Goal: Transaction & Acquisition: Purchase product/service

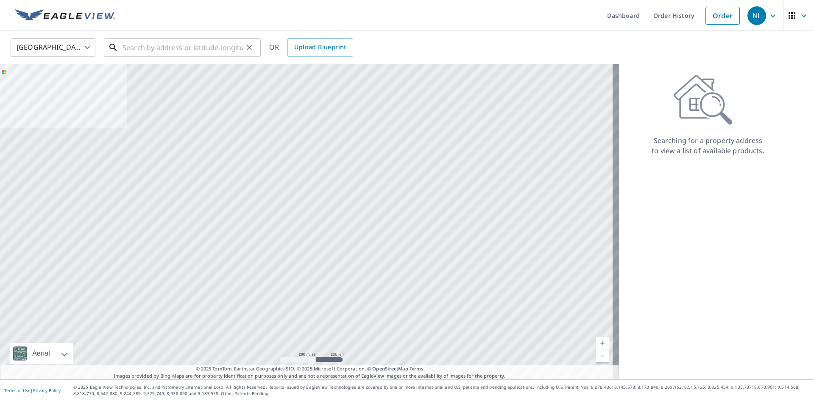
click at [206, 47] on input "text" at bounding box center [183, 48] width 121 height 24
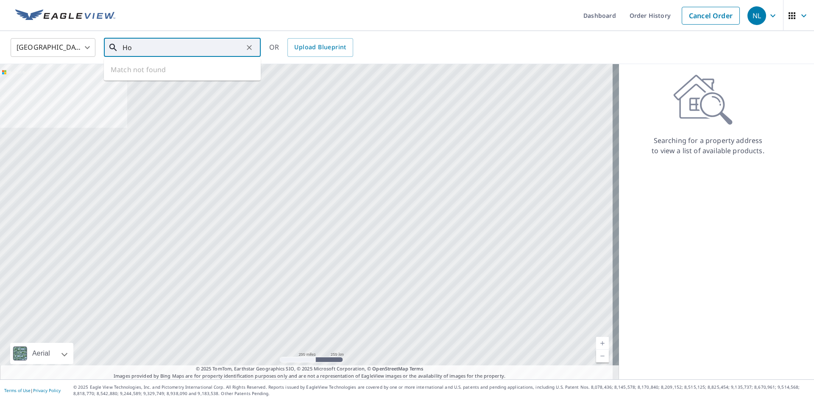
type input "H"
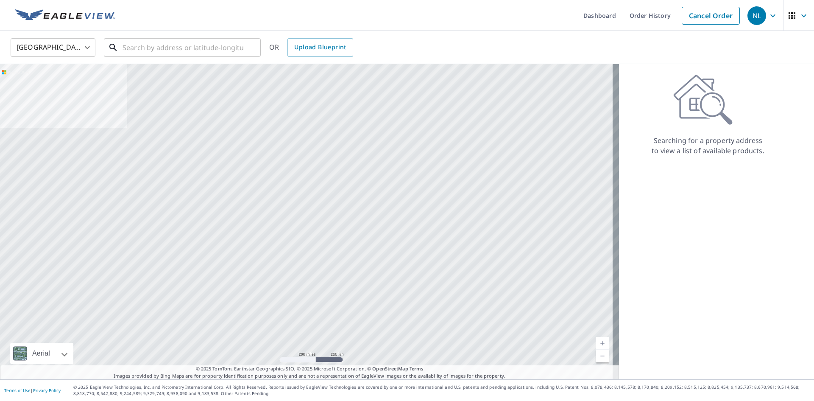
click at [199, 46] on input "text" at bounding box center [183, 48] width 121 height 24
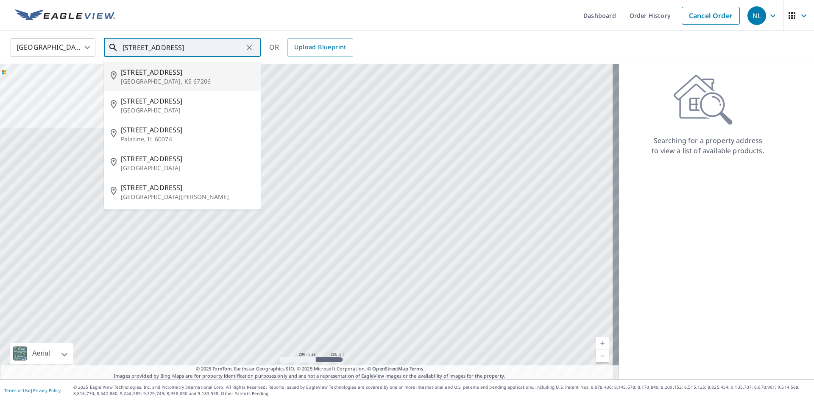
click at [198, 72] on span "[STREET_ADDRESS]" at bounding box center [187, 72] width 133 height 10
type input "[STREET_ADDRESS]"
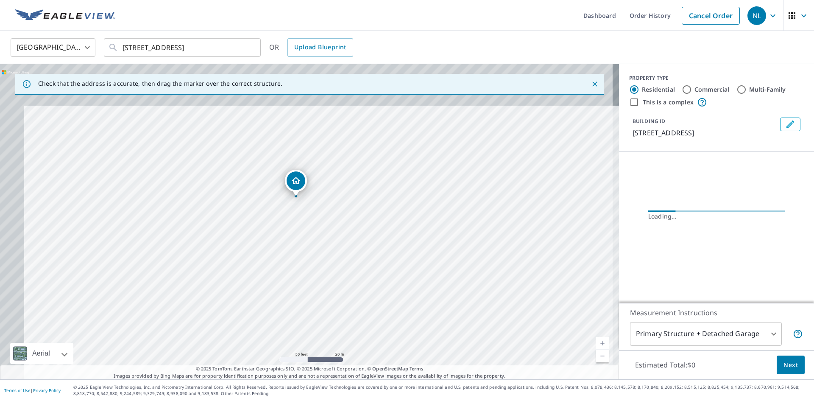
drag, startPoint x: 325, startPoint y: 284, endPoint x: 348, endPoint y: 321, distance: 43.4
click at [348, 321] on div "[STREET_ADDRESS]" at bounding box center [309, 221] width 619 height 315
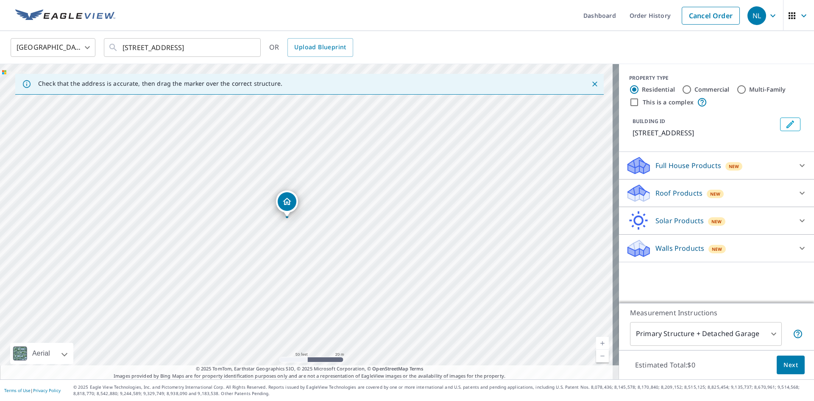
drag, startPoint x: 333, startPoint y: 231, endPoint x: 313, endPoint y: 227, distance: 19.8
click at [313, 227] on div "[STREET_ADDRESS]" at bounding box center [309, 221] width 619 height 315
drag, startPoint x: 287, startPoint y: 205, endPoint x: 294, endPoint y: 205, distance: 7.2
drag, startPoint x: 309, startPoint y: 207, endPoint x: 305, endPoint y: 214, distance: 8.2
click at [677, 187] on div "Roof Products New" at bounding box center [709, 193] width 166 height 20
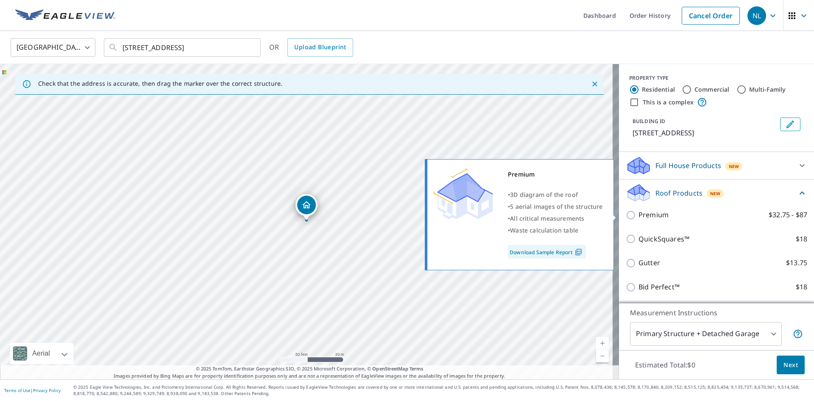
click at [626, 218] on input "Premium $32.75 - $87" at bounding box center [632, 215] width 13 height 10
checkbox input "true"
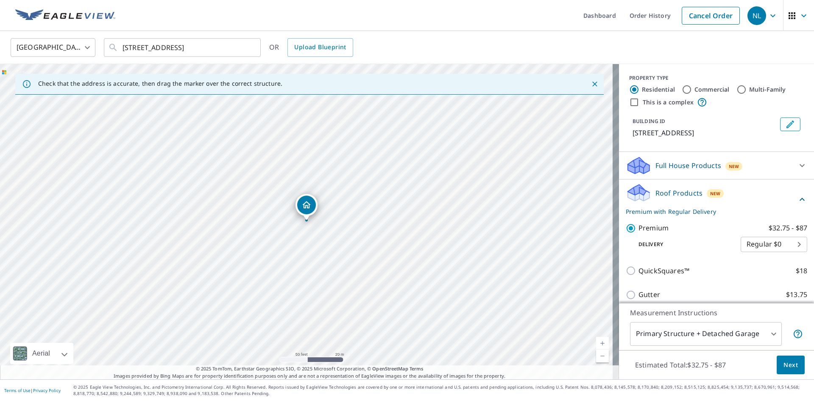
click at [753, 244] on body "NL NL Dashboard Order History Cancel Order NL [GEOGRAPHIC_DATA] [GEOGRAPHIC_DAT…" at bounding box center [407, 200] width 814 height 401
click at [752, 273] on li "3 Hour $42.25" at bounding box center [761, 274] width 67 height 15
type input "7"
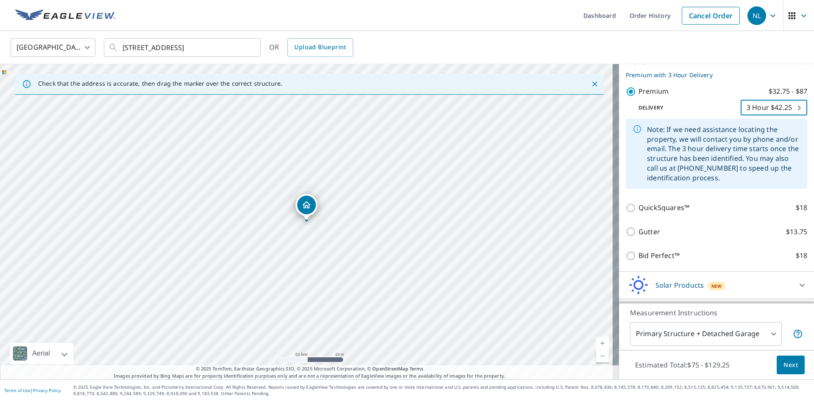
scroll to position [160, 0]
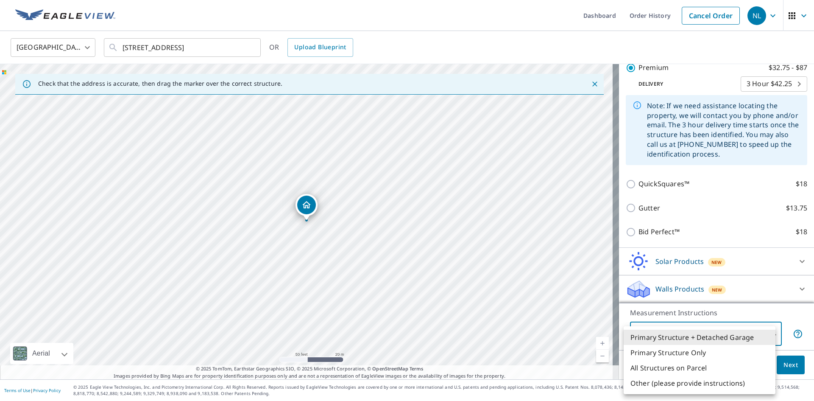
click at [763, 335] on body "NL NL Dashboard Order History Cancel Order NL [GEOGRAPHIC_DATA] [GEOGRAPHIC_DAT…" at bounding box center [407, 200] width 814 height 401
click at [693, 354] on li "Primary Structure Only" at bounding box center [700, 352] width 152 height 15
type input "2"
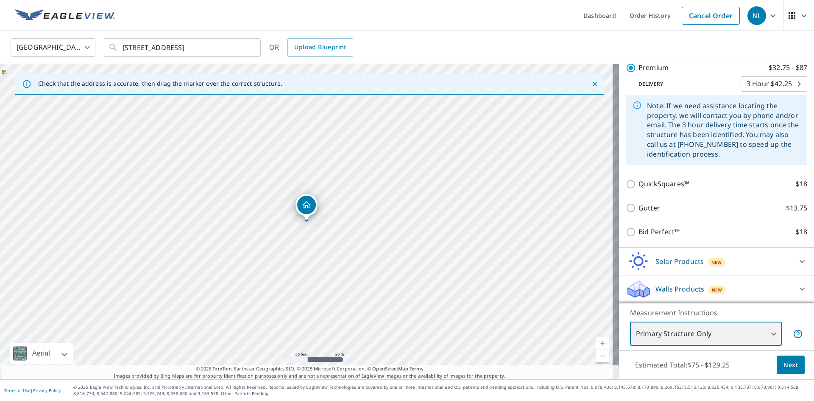
scroll to position [0, 0]
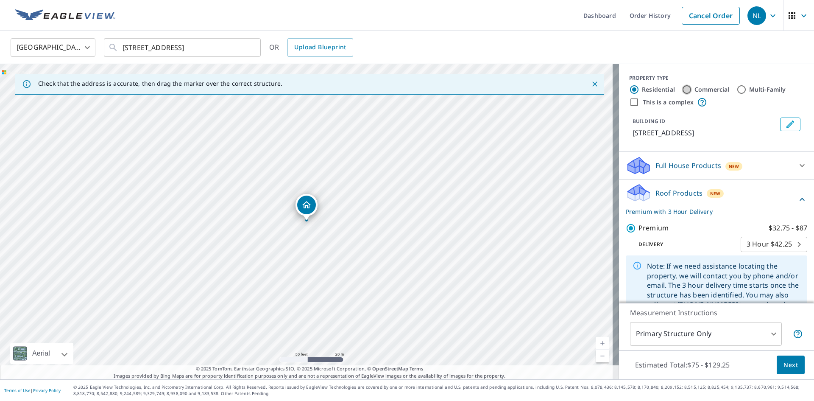
click at [682, 91] on input "Commercial" at bounding box center [687, 89] width 10 height 10
radio input "true"
type input "4"
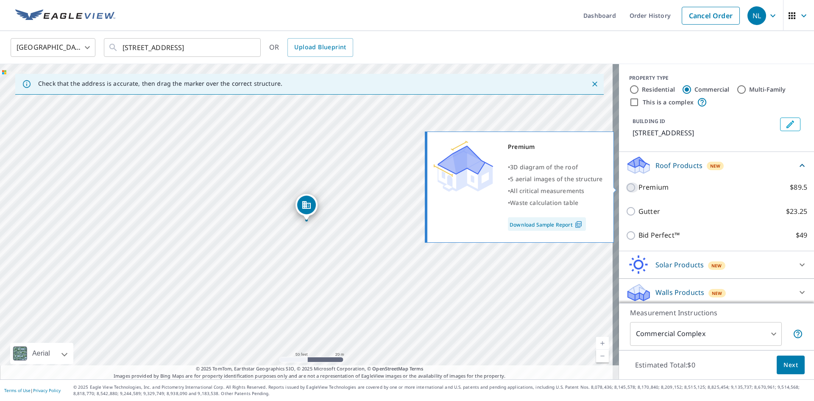
click at [626, 187] on input "Premium $89.5" at bounding box center [632, 187] width 13 height 10
checkbox input "true"
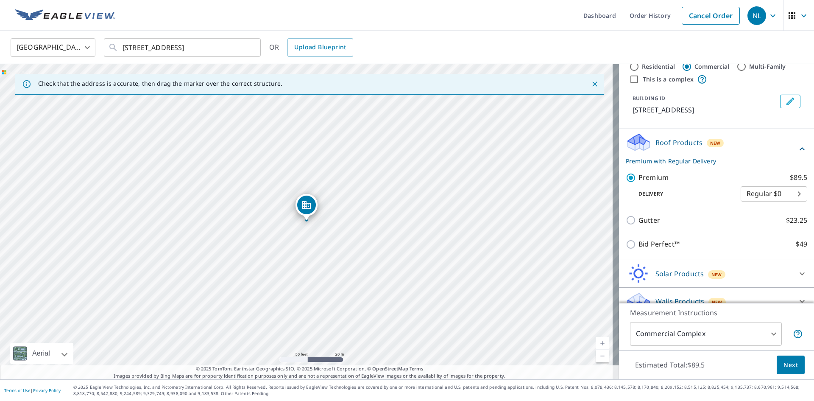
scroll to position [35, 0]
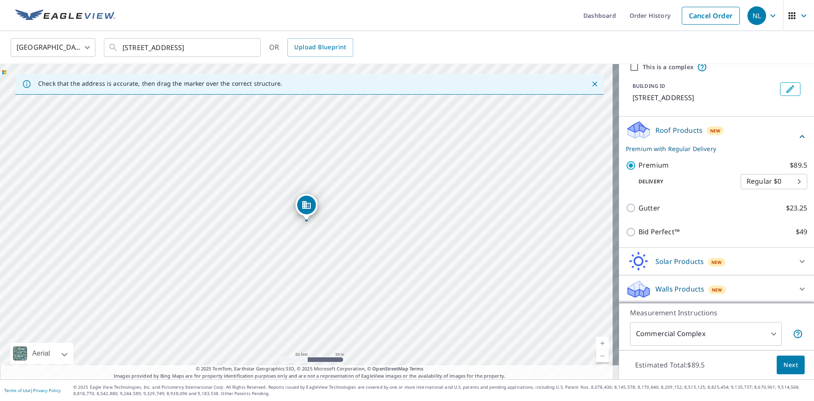
click at [738, 332] on body "NL NL Dashboard Order History Cancel Order NL [GEOGRAPHIC_DATA] [GEOGRAPHIC_DAT…" at bounding box center [407, 200] width 814 height 401
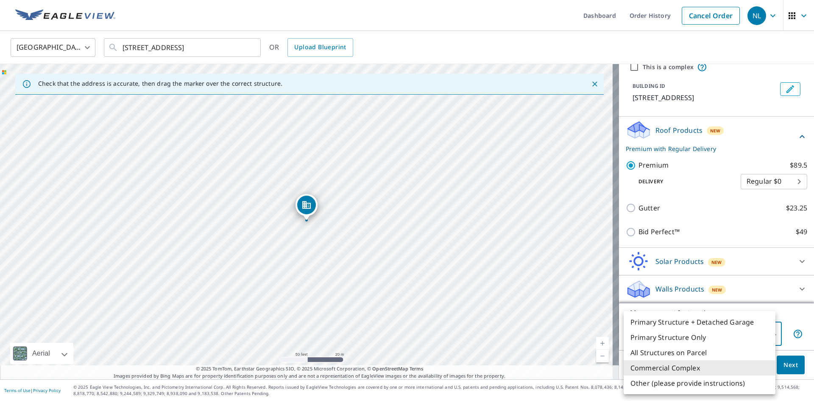
click at [704, 368] on li "Commercial Complex" at bounding box center [700, 367] width 152 height 15
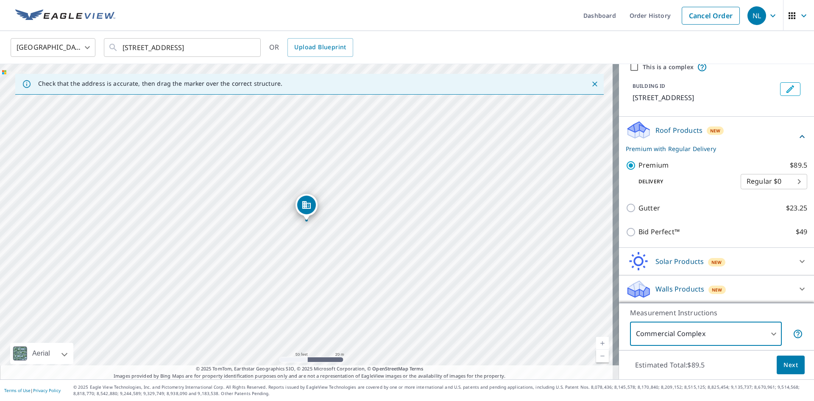
click at [784, 363] on span "Next" at bounding box center [791, 365] width 14 height 11
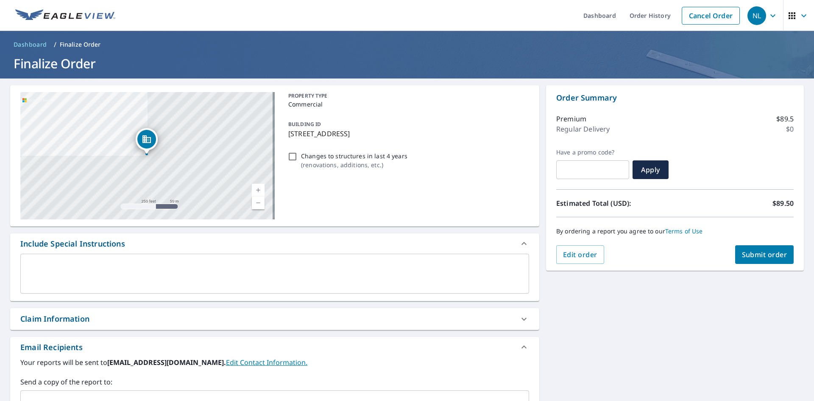
click at [209, 265] on textarea at bounding box center [274, 274] width 497 height 24
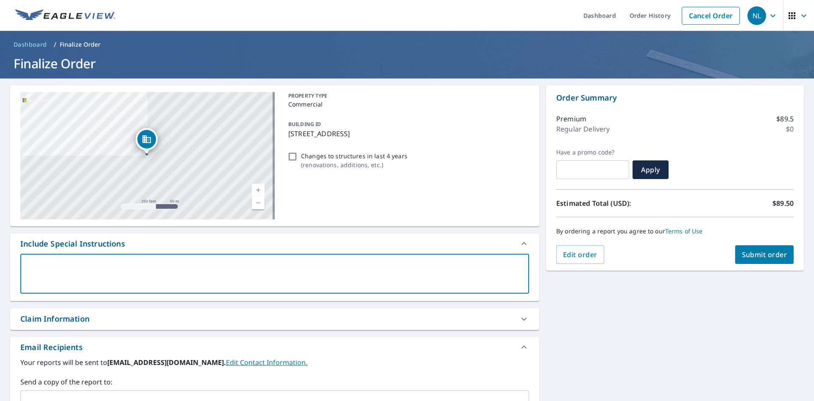
type textarea "I"
type textarea "x"
type textarea "Ic"
type textarea "x"
type textarea "Icl"
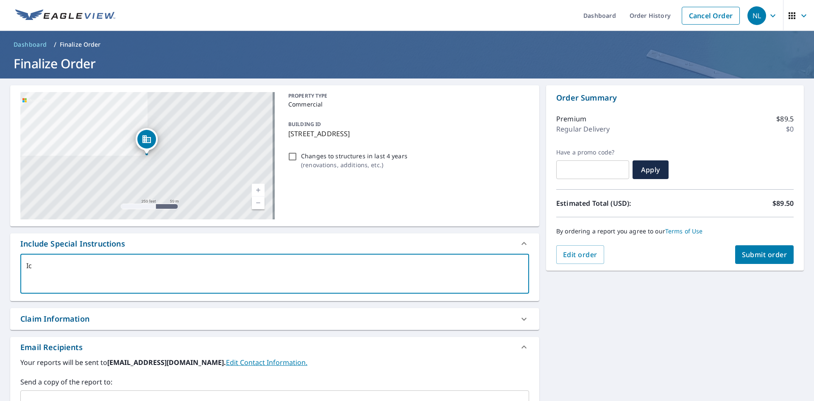
type textarea "x"
type textarea "Iclu"
type textarea "x"
type textarea "Iclud"
type textarea "x"
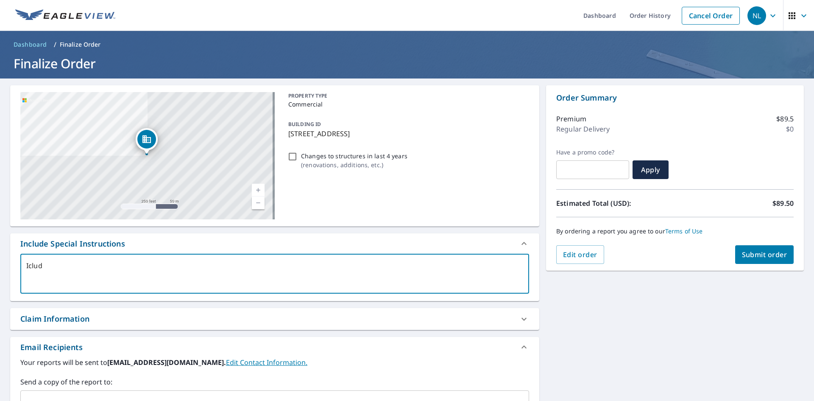
type textarea "Iclude"
type textarea "x"
type textarea "Iclude"
type textarea "x"
type textarea "Iclude p"
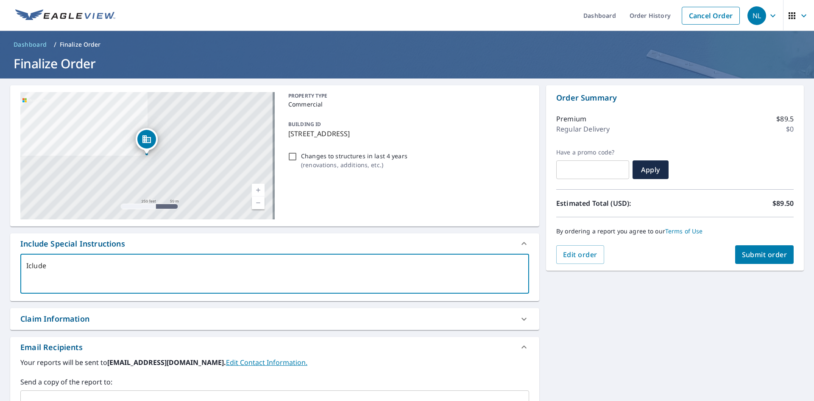
type textarea "x"
type textarea "Iclude pa"
type textarea "x"
type textarea "Iclude par"
type textarea "x"
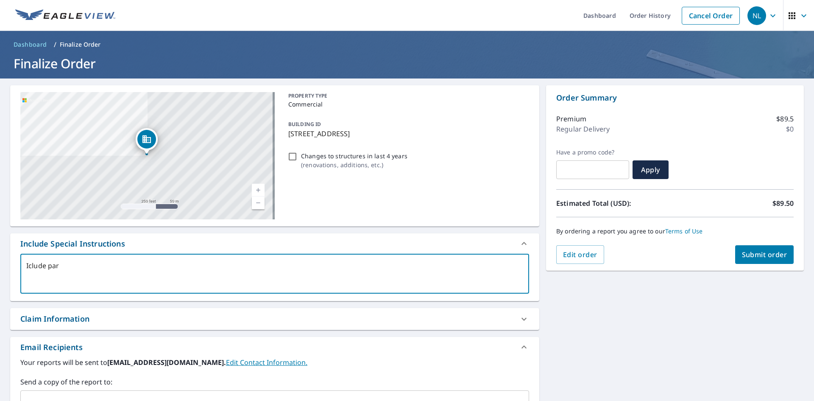
type textarea "Iclude para"
type textarea "x"
type textarea "Iclude parap"
type textarea "x"
type textarea "Iclude parape"
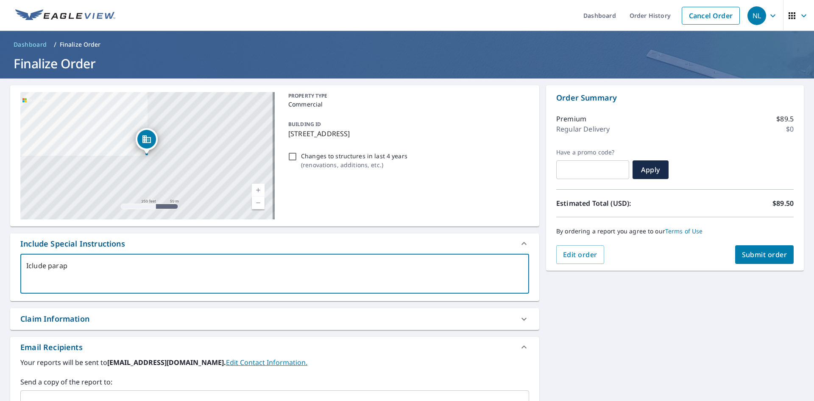
type textarea "x"
type textarea "Iclude parapet"
type textarea "x"
type textarea "Iclude parapet"
type textarea "x"
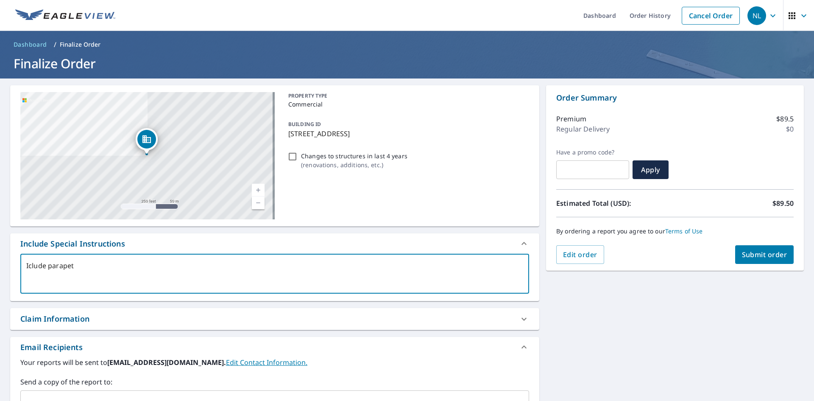
type textarea "Iclude parapet w"
type textarea "x"
type textarea "Iclude parapet wa"
type textarea "x"
type textarea "Iclude parapet wal"
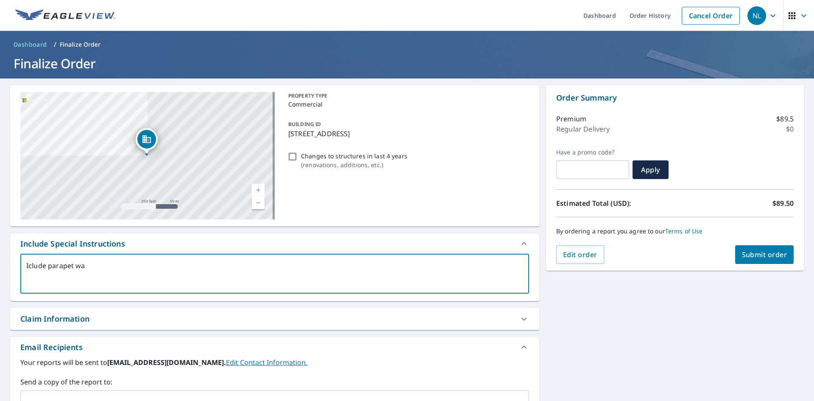
type textarea "x"
type textarea "Iclude parapet wall"
type textarea "x"
type textarea "Iclude parapet walls"
type textarea "x"
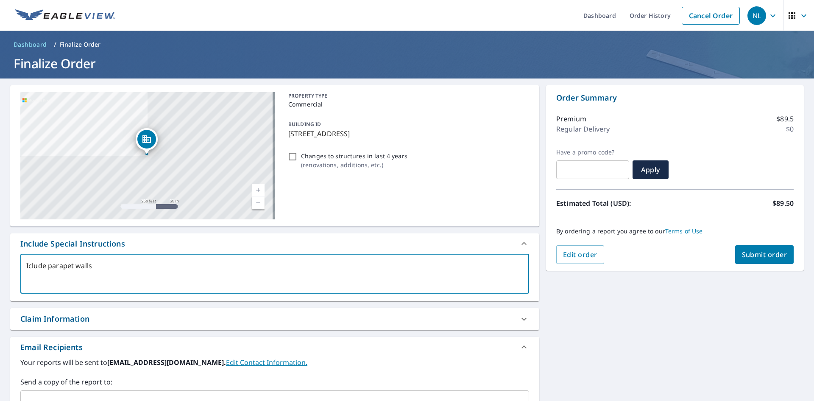
click at [29, 268] on textarea "Iclude parapet walls" at bounding box center [274, 274] width 497 height 24
type textarea "Include parapet walls"
type textarea "x"
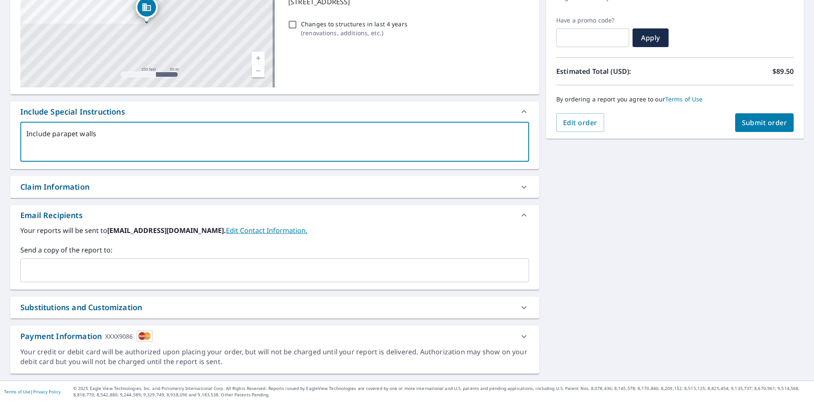
scroll to position [133, 0]
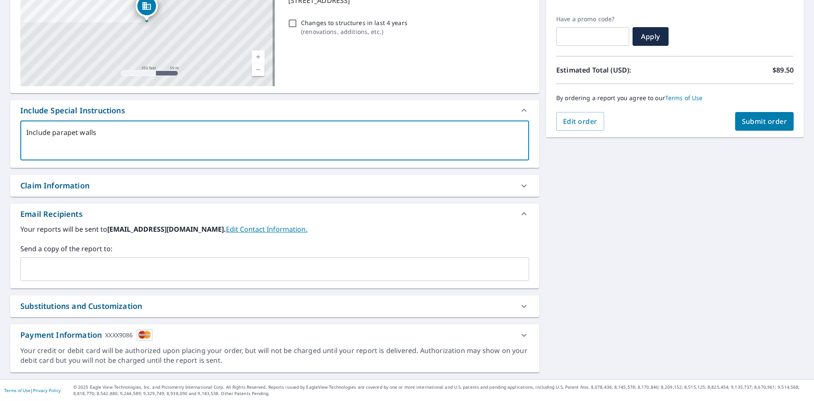
type textarea "Include parapet walls"
click at [402, 342] on div "Payment Information XXXX9086" at bounding box center [274, 335] width 529 height 22
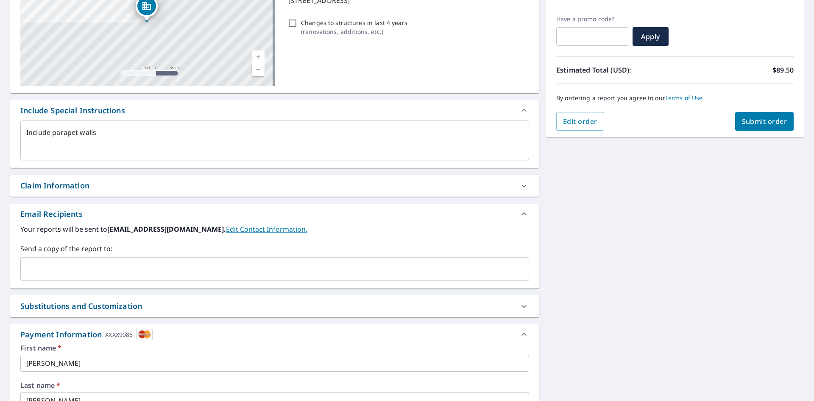
scroll to position [320, 0]
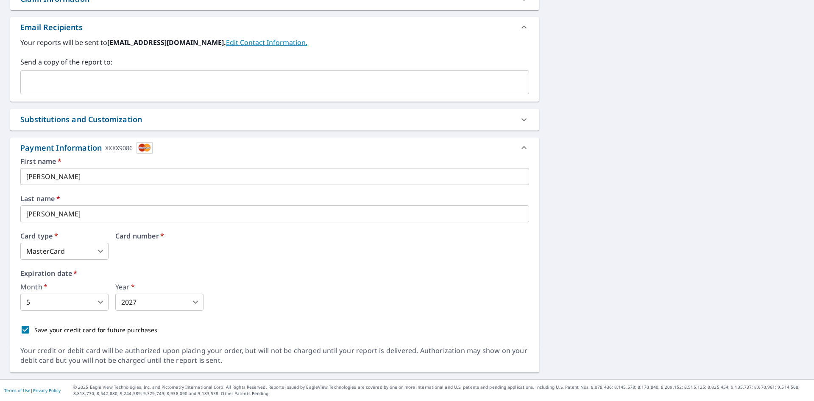
drag, startPoint x: 201, startPoint y: 254, endPoint x: 73, endPoint y: 253, distance: 128.1
click at [77, 307] on body "NL NL Dashboard Order History Cancel Order NL Dashboard / Finalize Order Finali…" at bounding box center [407, 200] width 814 height 401
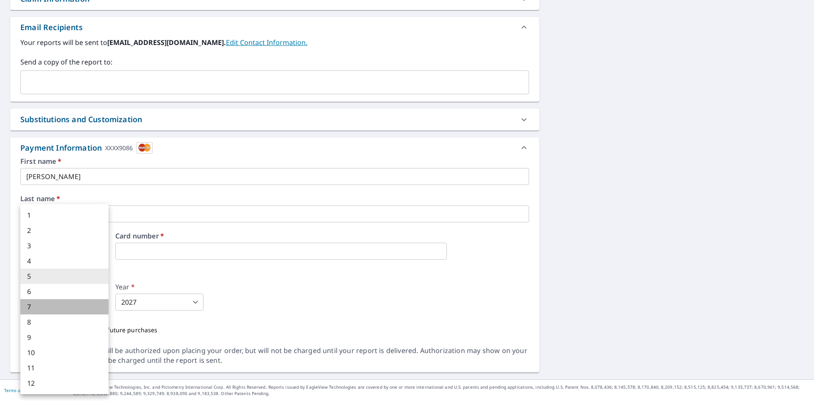
click at [68, 308] on li "7" at bounding box center [64, 306] width 88 height 15
type textarea "x"
type input "7"
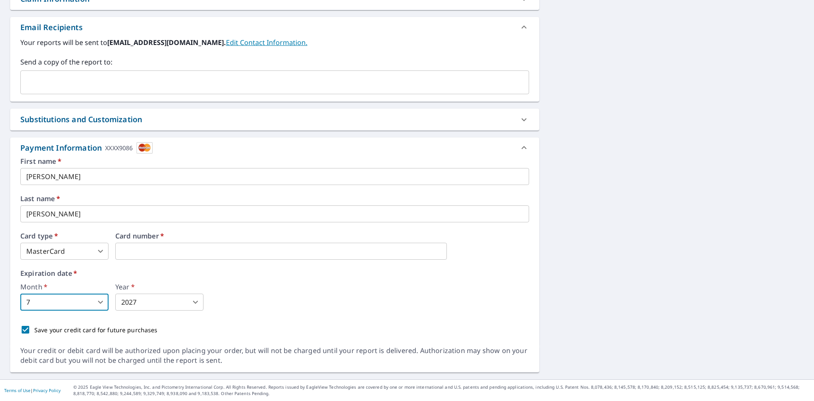
click at [159, 302] on body "NL NL Dashboard Order History Cancel Order NL Dashboard / Finalize Order Finali…" at bounding box center [407, 200] width 814 height 401
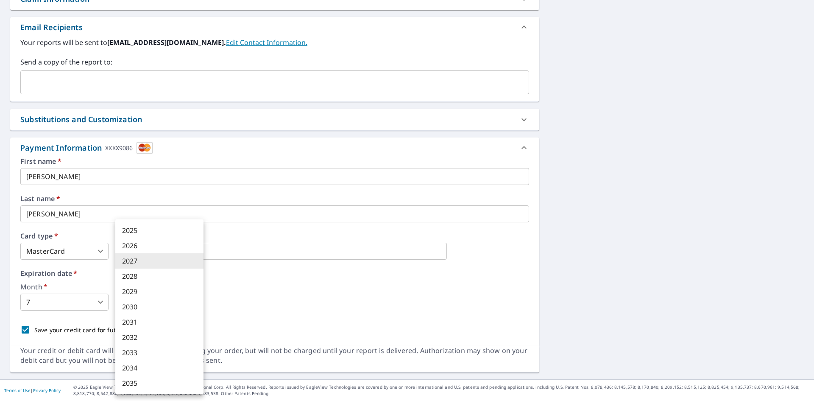
click at [152, 248] on li "2026" at bounding box center [159, 245] width 88 height 15
type textarea "x"
type input "2026"
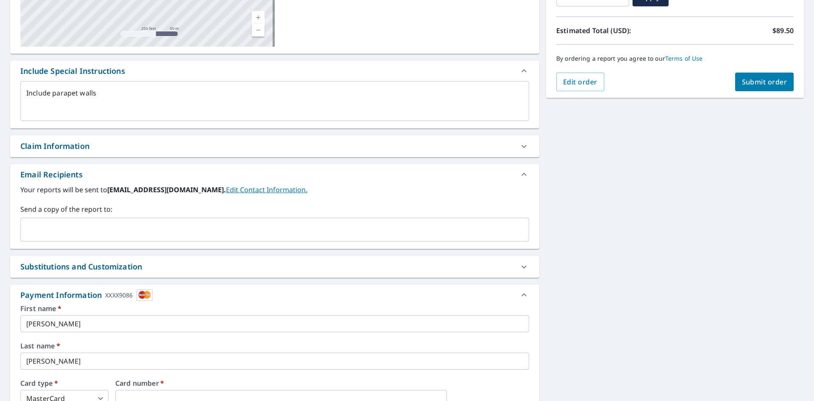
scroll to position [42, 0]
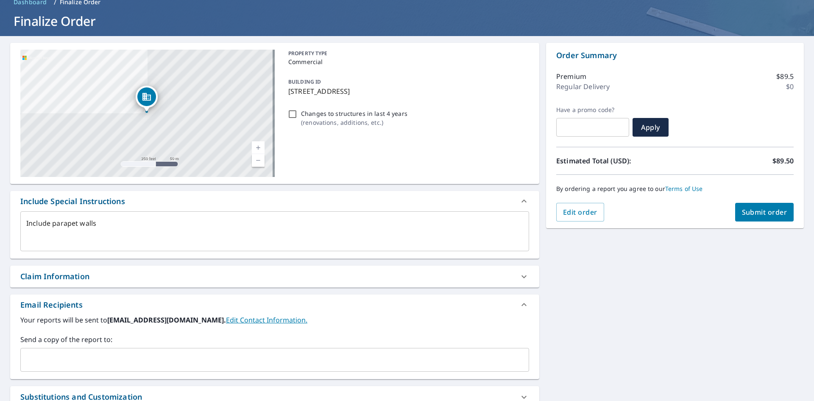
click at [754, 216] on span "Submit order" at bounding box center [764, 211] width 45 height 9
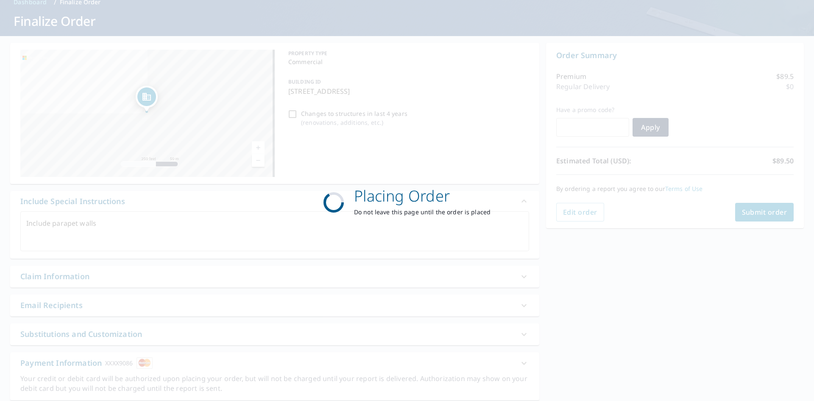
type textarea "x"
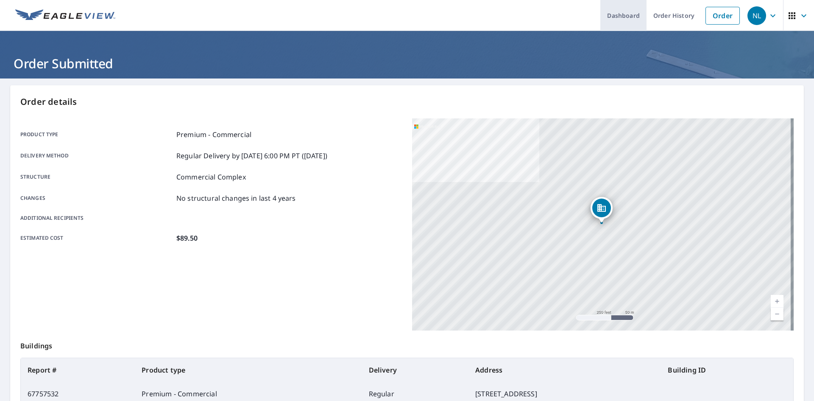
click at [620, 16] on link "Dashboard" at bounding box center [623, 15] width 46 height 31
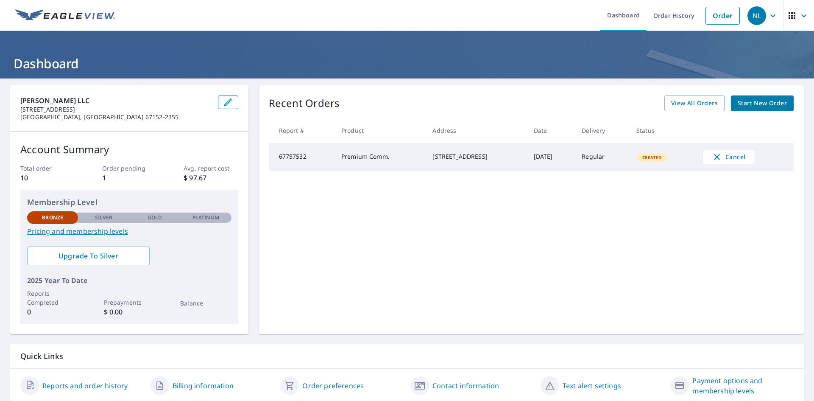
click at [103, 233] on link "Pricing and membership levels" at bounding box center [129, 231] width 204 height 10
click at [748, 106] on span "Start New Order" at bounding box center [762, 103] width 49 height 11
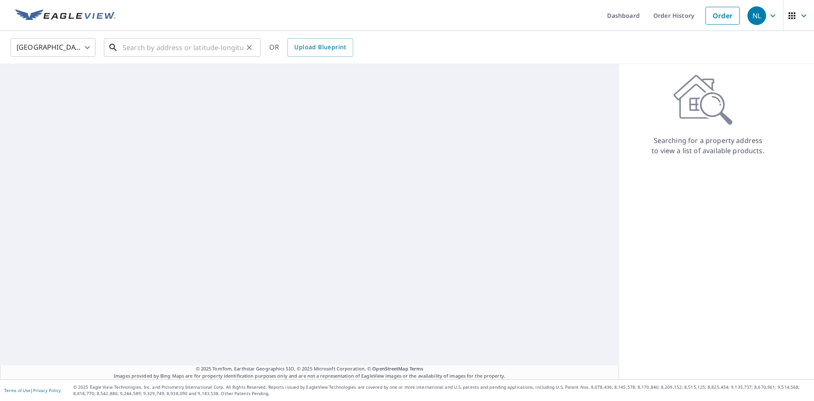
click at [174, 47] on input "text" at bounding box center [183, 48] width 121 height 24
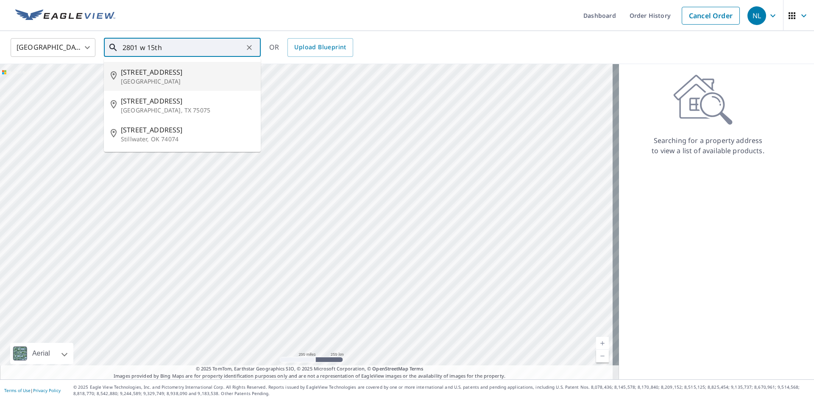
click at [214, 70] on span "[STREET_ADDRESS]" at bounding box center [187, 72] width 133 height 10
type input "[STREET_ADDRESS]"
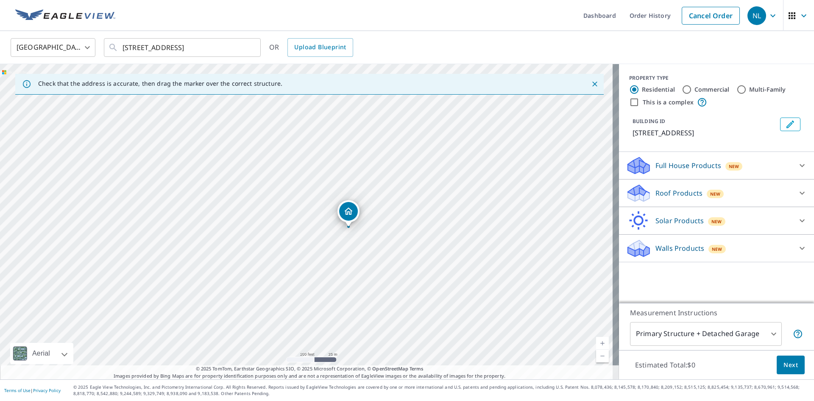
drag, startPoint x: 449, startPoint y: 240, endPoint x: 396, endPoint y: 235, distance: 52.8
click at [397, 235] on div "[STREET_ADDRESS]" at bounding box center [309, 221] width 619 height 315
click at [683, 89] on input "Commercial" at bounding box center [687, 89] width 10 height 10
radio input "true"
type input "4"
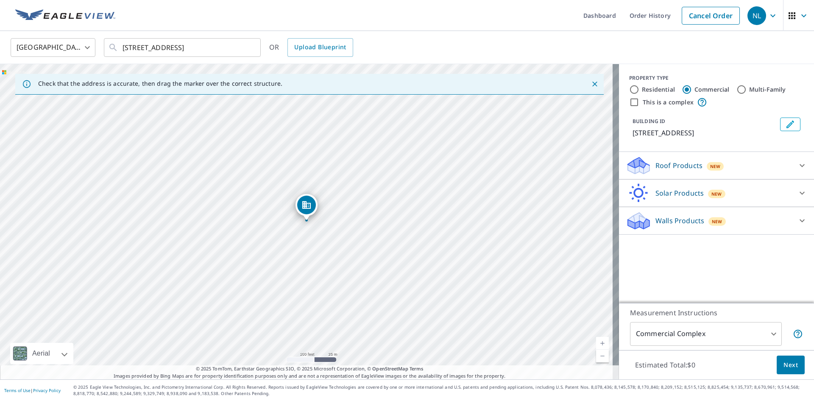
click at [746, 170] on div "Roof Products New" at bounding box center [709, 166] width 166 height 20
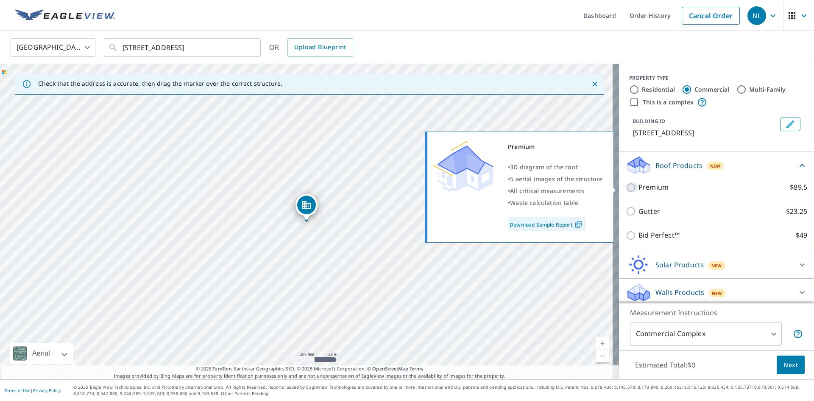
click at [628, 189] on input "Premium $89.5" at bounding box center [632, 187] width 13 height 10
checkbox input "true"
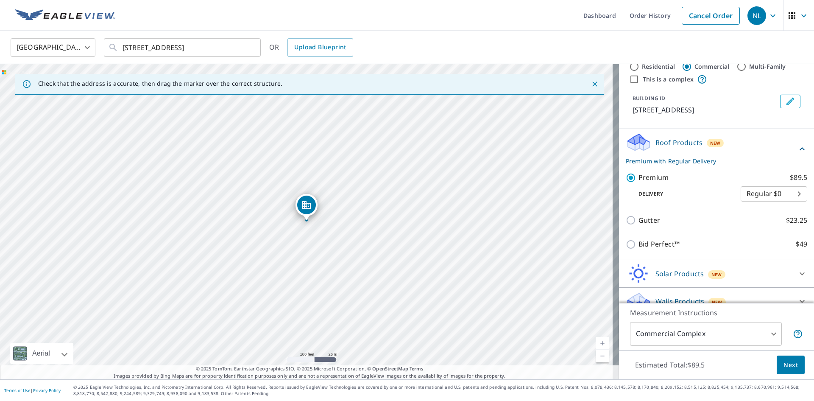
scroll to position [35, 0]
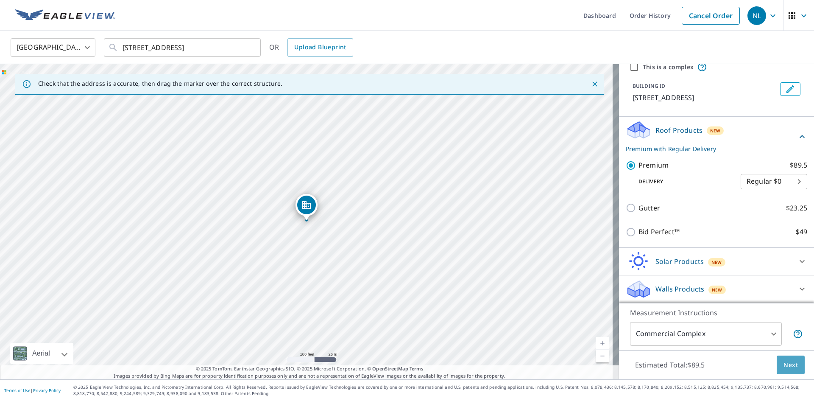
click at [786, 360] on span "Next" at bounding box center [791, 365] width 14 height 11
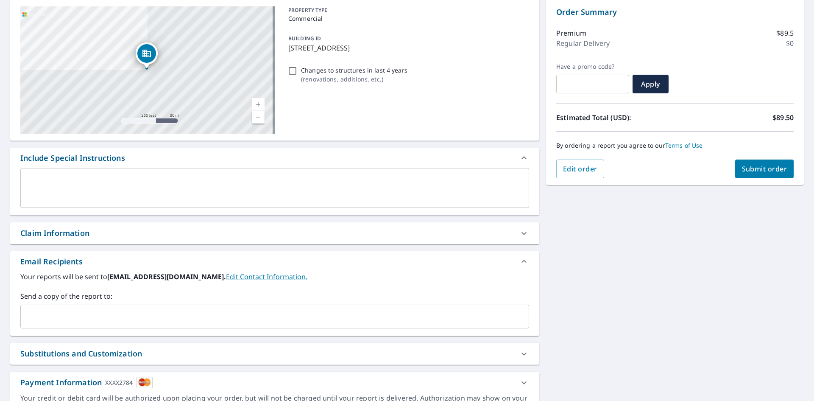
scroll to position [133, 0]
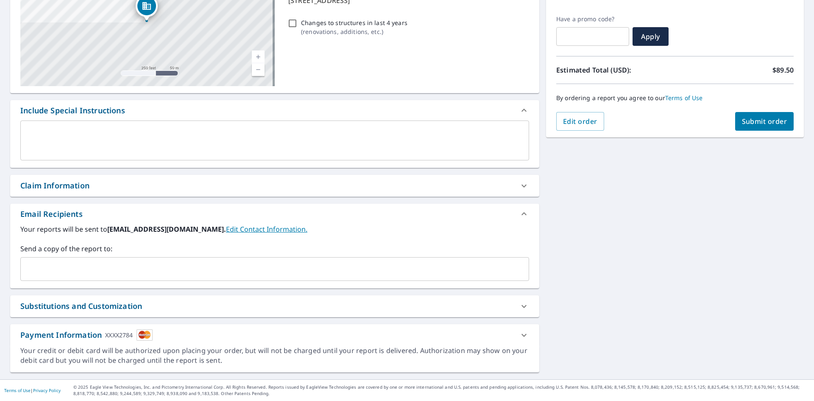
click at [256, 138] on textarea at bounding box center [274, 140] width 497 height 24
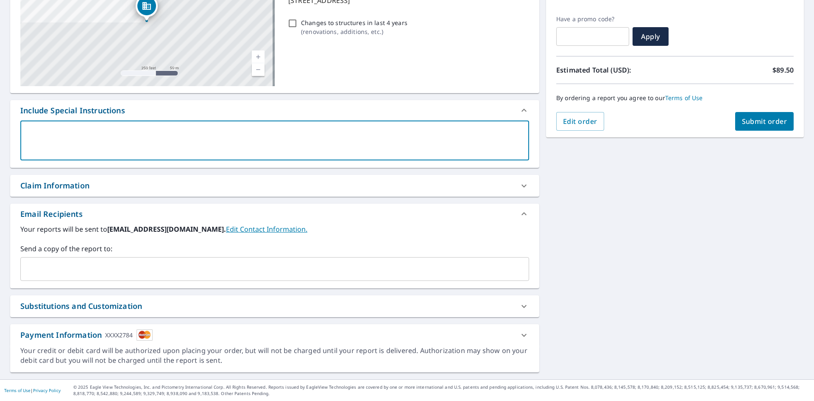
type textarea "I"
type textarea "x"
type textarea "Ic"
type textarea "x"
type textarea "Icl"
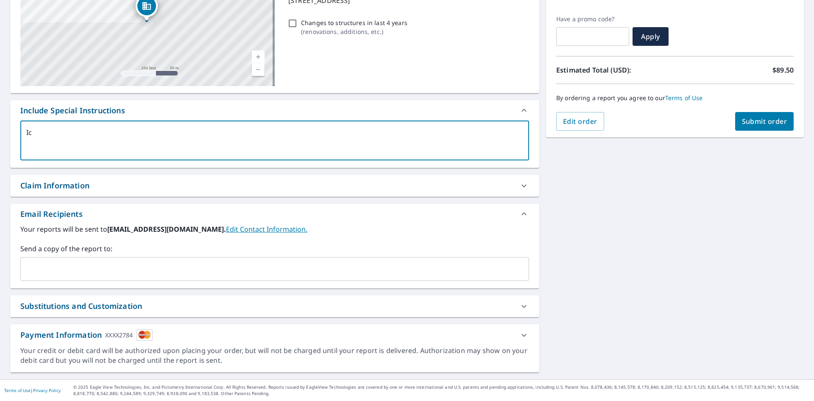
type textarea "x"
type textarea "Iclu"
type textarea "x"
type textarea "Iclud"
type textarea "x"
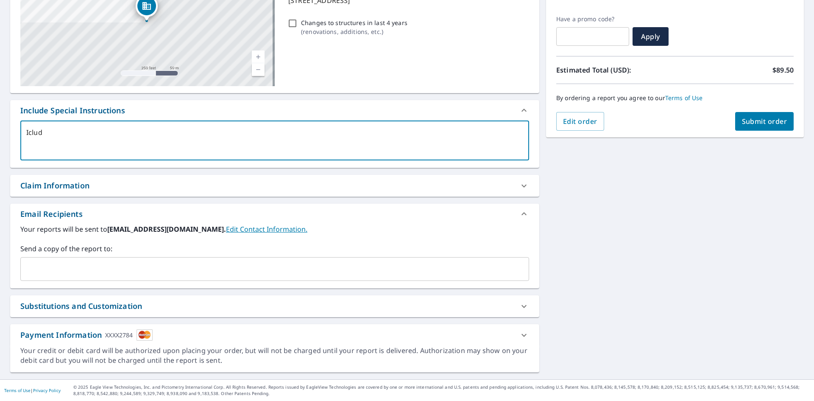
type textarea "Iclude"
type textarea "x"
type textarea "Iclude"
type textarea "x"
type textarea "Iclude a"
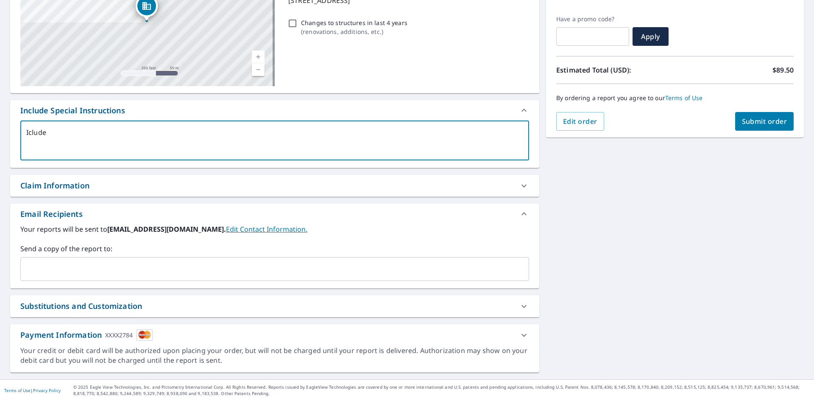
type textarea "x"
type textarea "Iclude al"
type textarea "x"
type textarea "Iclude all"
type textarea "x"
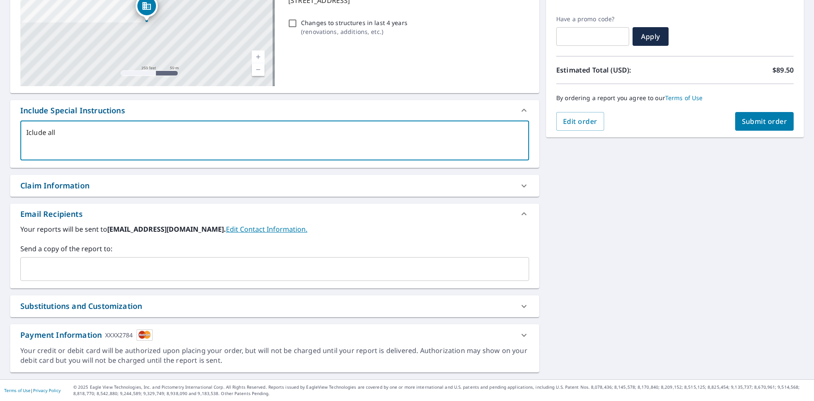
type textarea "Iclude all"
type textarea "x"
type textarea "Iclude all p"
type textarea "x"
type textarea "Iclude all pa"
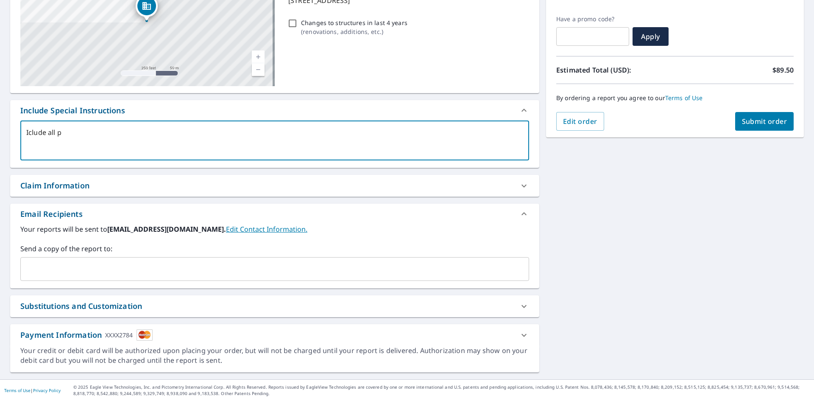
type textarea "x"
type textarea "Iclude all par"
type textarea "x"
type textarea "Iclude all para"
type textarea "x"
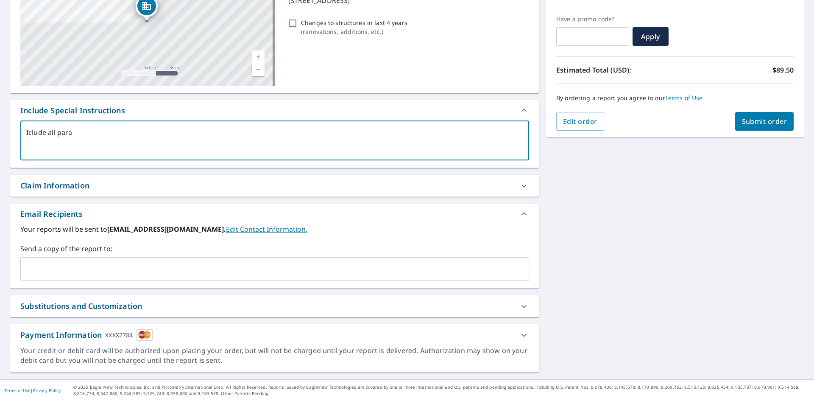
type textarea "Iclude all parap"
type textarea "x"
type textarea "Iclude all parape"
type textarea "x"
type textarea "Iclude all parapet"
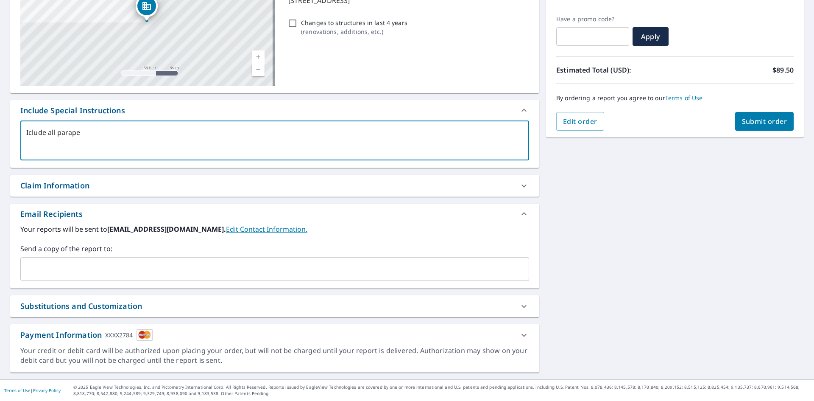
type textarea "x"
type textarea "Iclude all parapet"
type textarea "x"
type textarea "Iclude all parapet w"
type textarea "x"
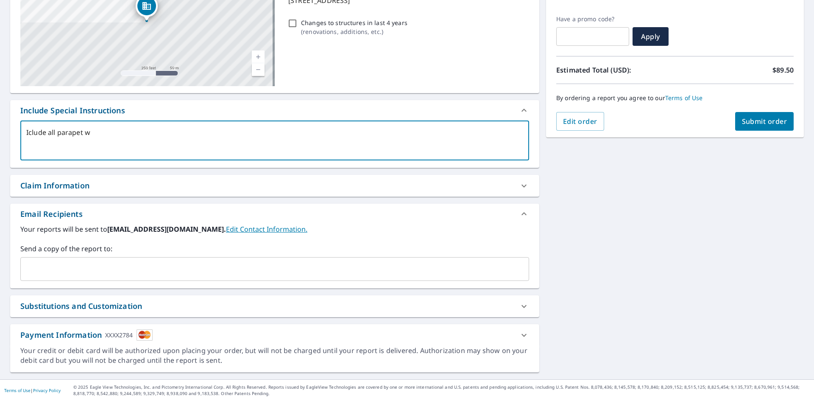
type textarea "Iclude all parapet wa"
type textarea "x"
type textarea "Iclude all parapet wal"
type textarea "x"
type textarea "Iclude all parapet wall"
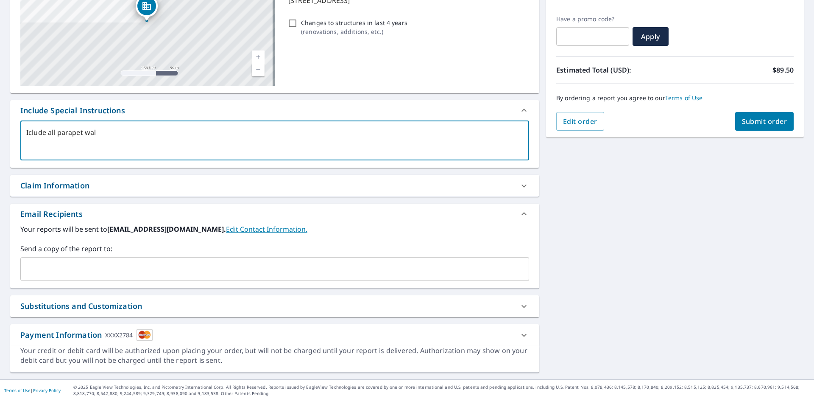
type textarea "x"
type textarea "Iclude all parapet walls"
type textarea "x"
click at [28, 134] on textarea "Iclude all parapet walls" at bounding box center [274, 140] width 497 height 24
type textarea "Include all parapet walls"
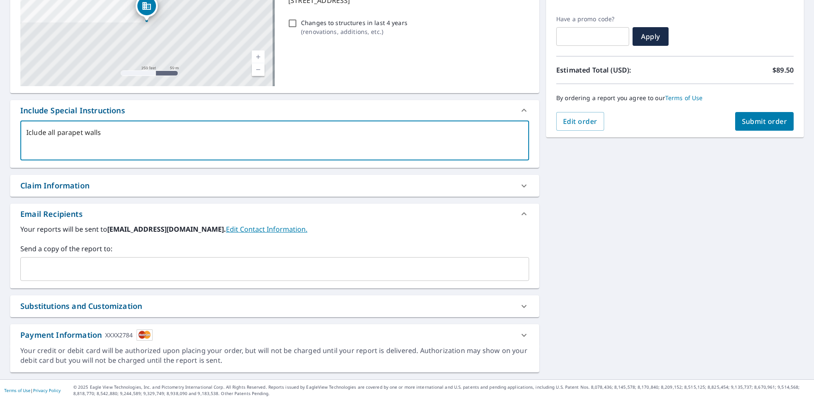
type textarea "x"
type textarea "Include all parapet walls"
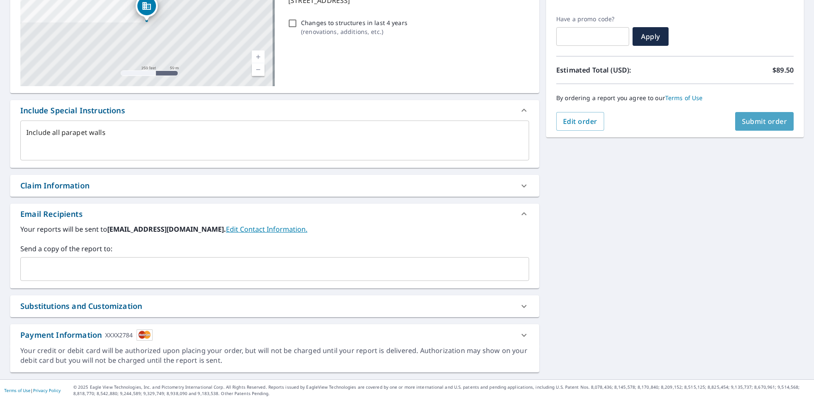
click at [746, 127] on button "Submit order" at bounding box center [764, 121] width 59 height 19
type textarea "x"
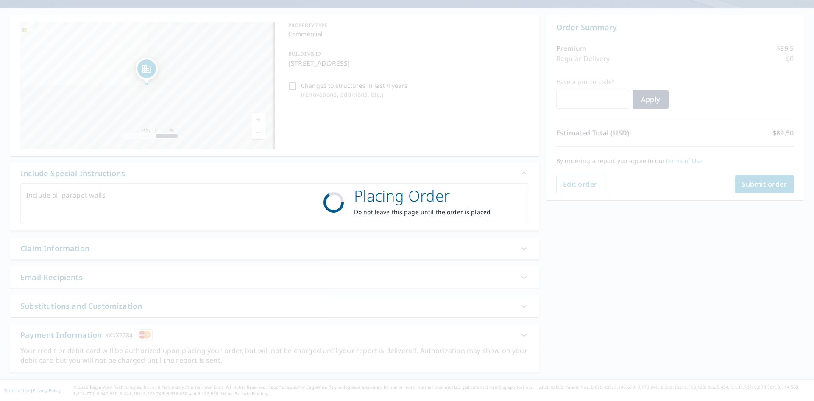
scroll to position [70, 0]
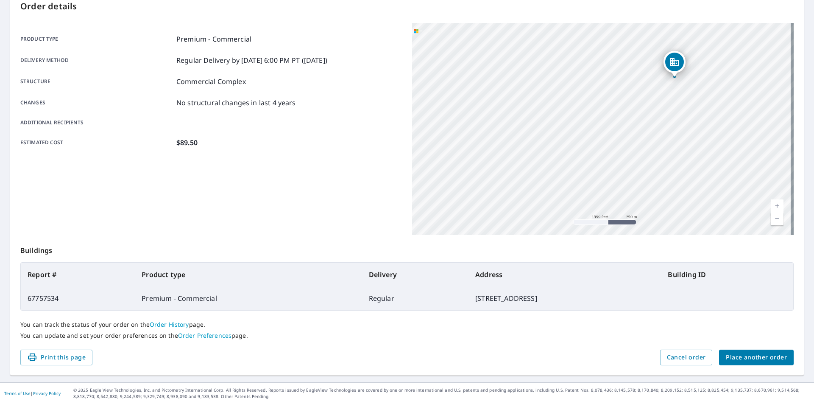
scroll to position [98, 0]
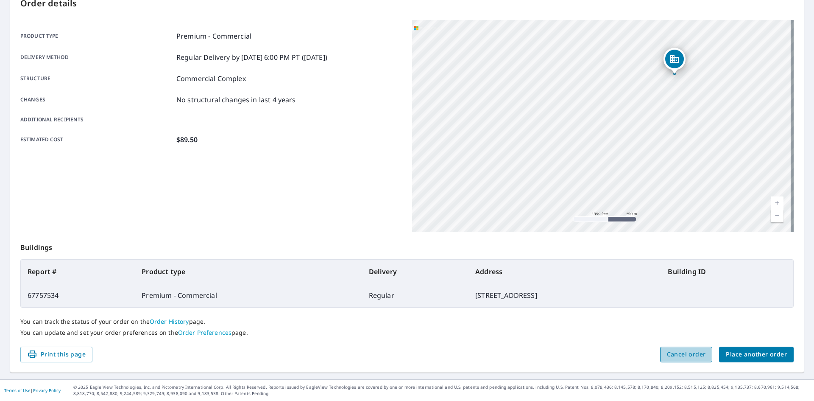
click at [679, 351] on span "Cancel order" at bounding box center [686, 354] width 39 height 11
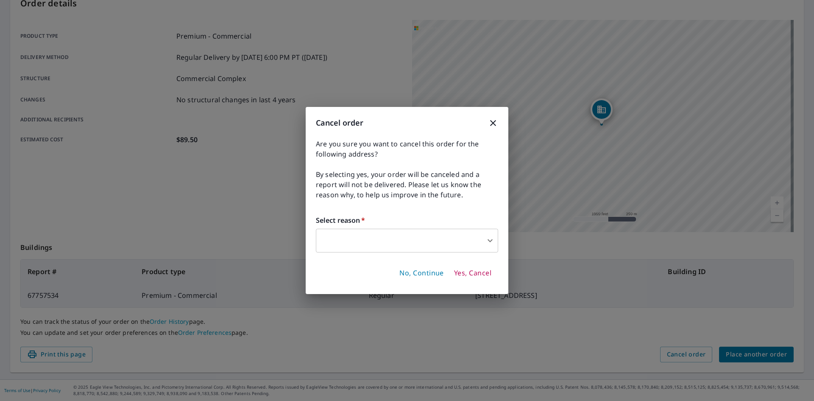
click at [409, 249] on body "NL NL Dashboard Order History Order NL Order Submitted Order details Product ty…" at bounding box center [407, 200] width 814 height 401
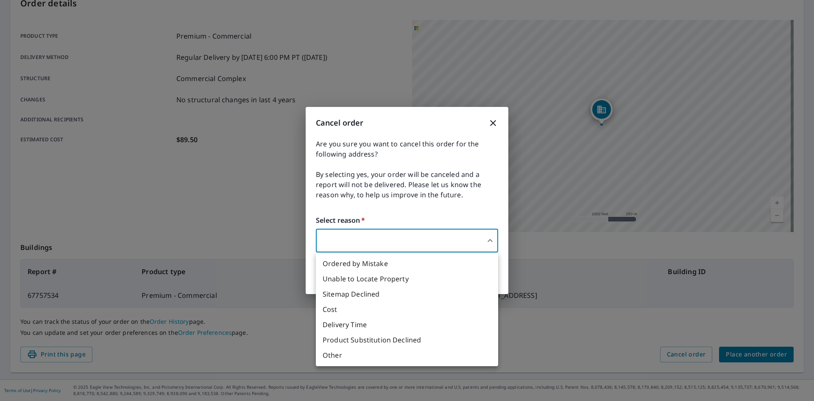
click at [361, 325] on li "Delivery Time" at bounding box center [407, 324] width 182 height 15
type input "34"
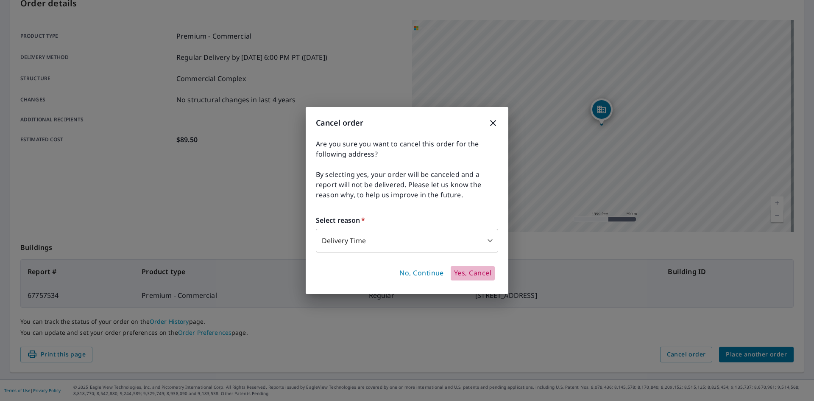
click at [468, 272] on span "Yes, Cancel" at bounding box center [472, 272] width 37 height 9
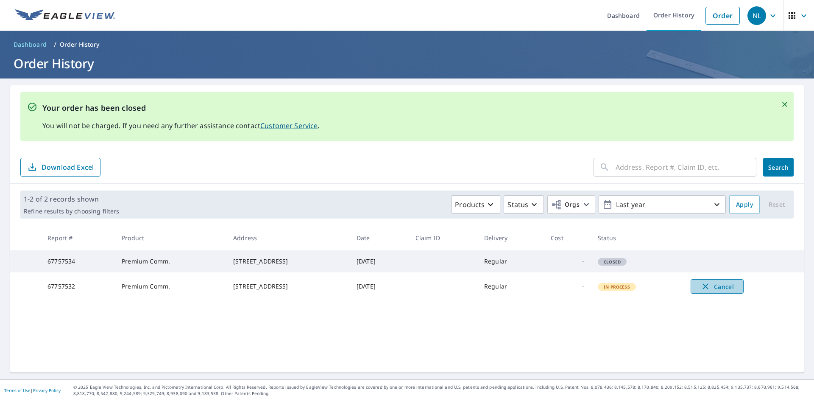
click at [713, 291] on span "Cancel" at bounding box center [717, 286] width 35 height 10
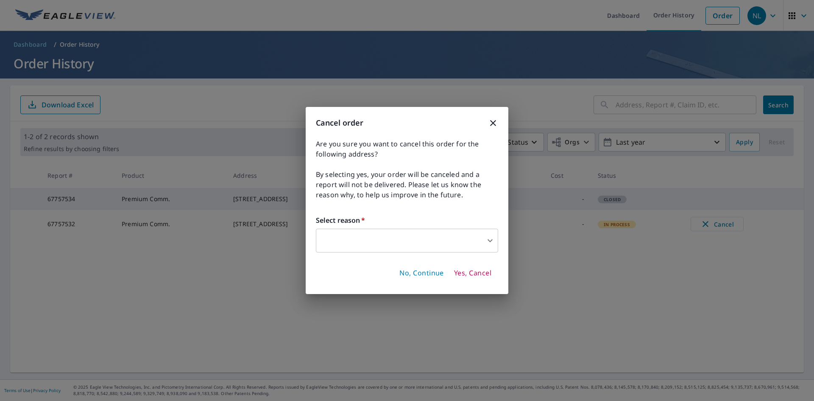
click at [406, 248] on body "NL NL Dashboard Order History Order NL Dashboard / Order History Order History …" at bounding box center [407, 200] width 814 height 401
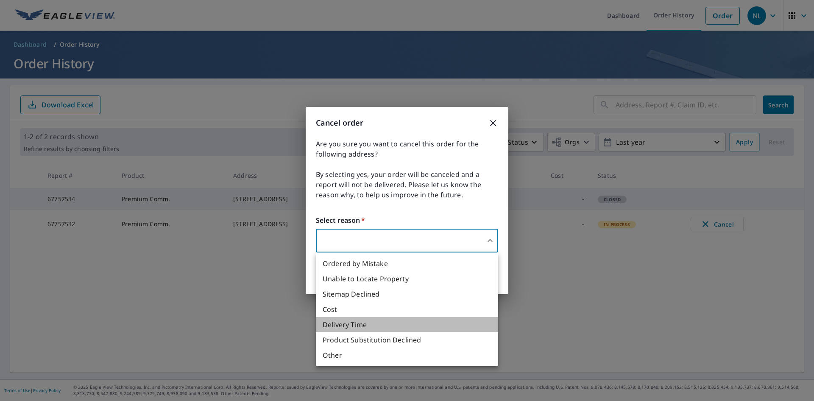
click at [353, 324] on li "Delivery Time" at bounding box center [407, 324] width 182 height 15
type input "34"
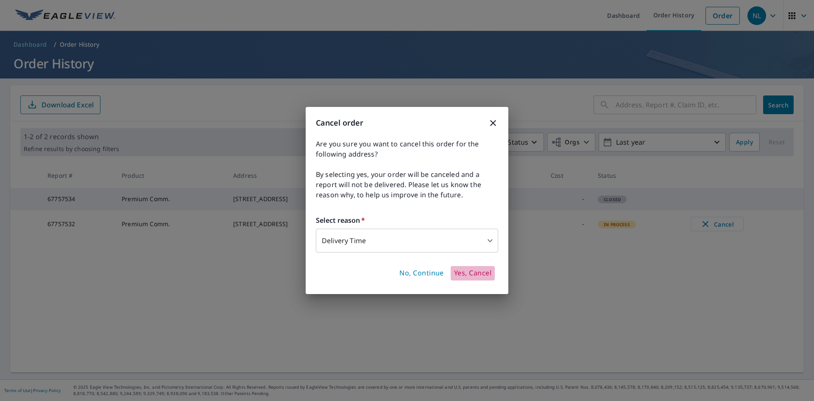
click at [463, 273] on span "Yes, Cancel" at bounding box center [472, 272] width 37 height 9
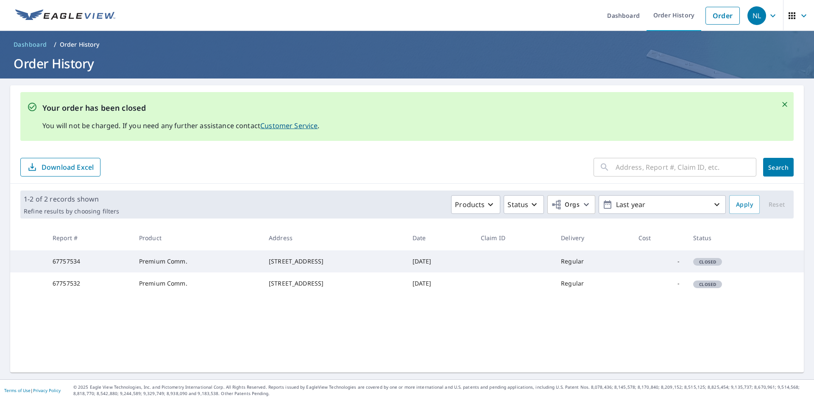
click at [289, 265] on div "[STREET_ADDRESS]" at bounding box center [334, 261] width 130 height 8
click at [668, 19] on link "Order History" at bounding box center [674, 15] width 55 height 31
click at [608, 17] on link "Dashboard" at bounding box center [623, 15] width 46 height 31
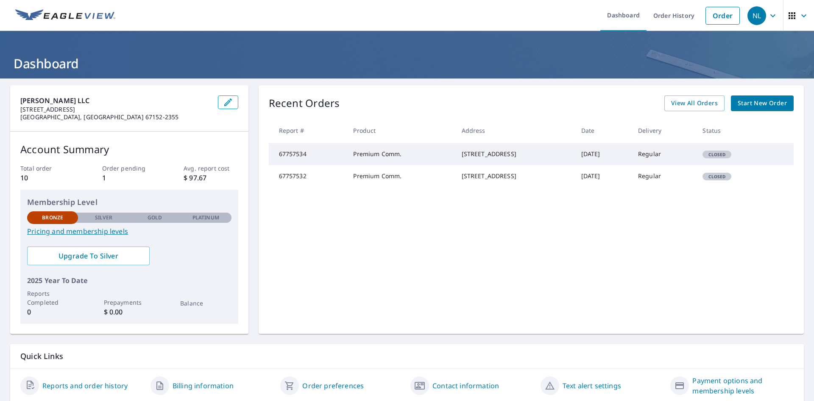
click at [229, 101] on icon "button" at bounding box center [228, 102] width 10 height 10
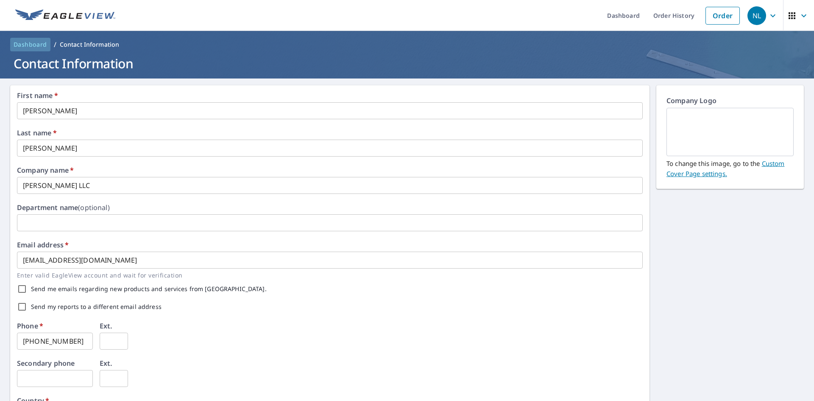
click at [36, 48] on span "Dashboard" at bounding box center [31, 44] width 34 height 8
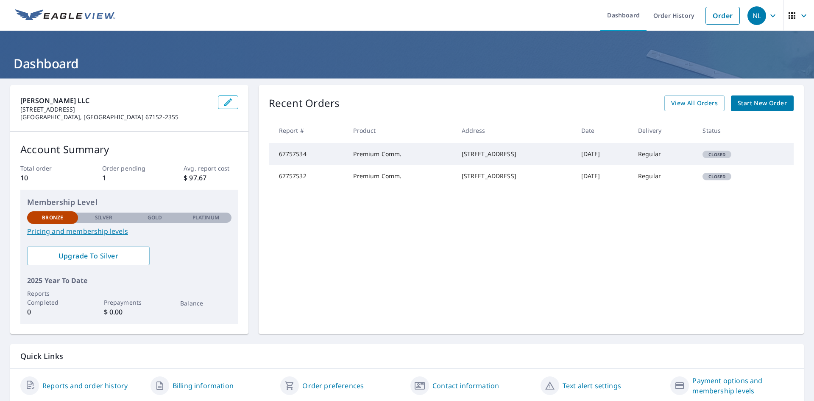
click at [746, 102] on span "Start New Order" at bounding box center [762, 103] width 49 height 11
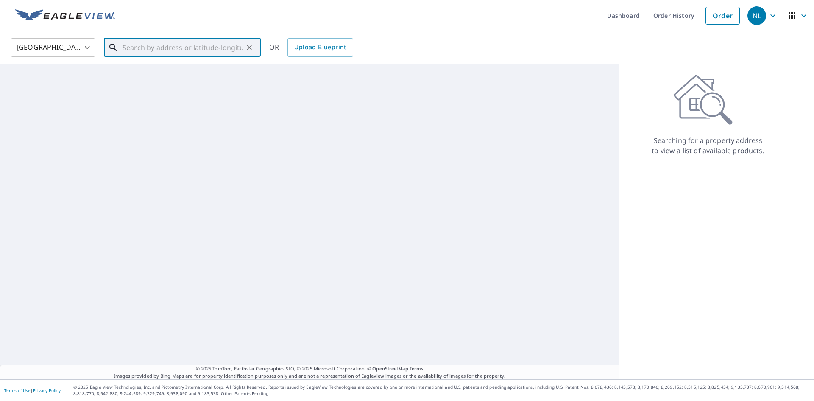
click at [202, 53] on input "text" at bounding box center [183, 48] width 121 height 24
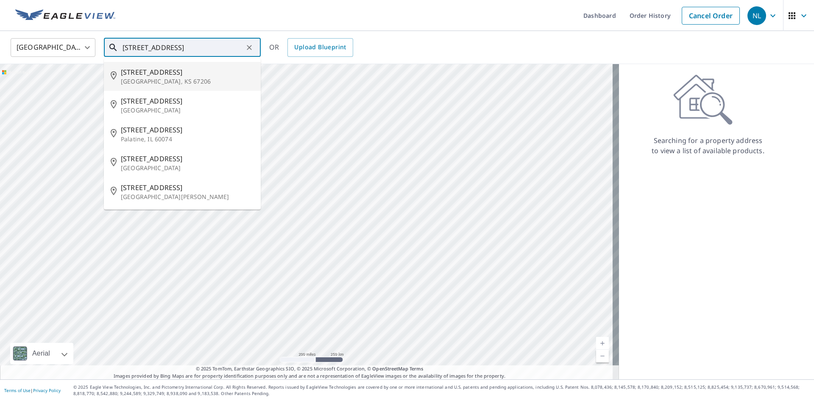
click at [168, 66] on li "[STREET_ADDRESS]" at bounding box center [182, 76] width 157 height 29
type input "[STREET_ADDRESS]"
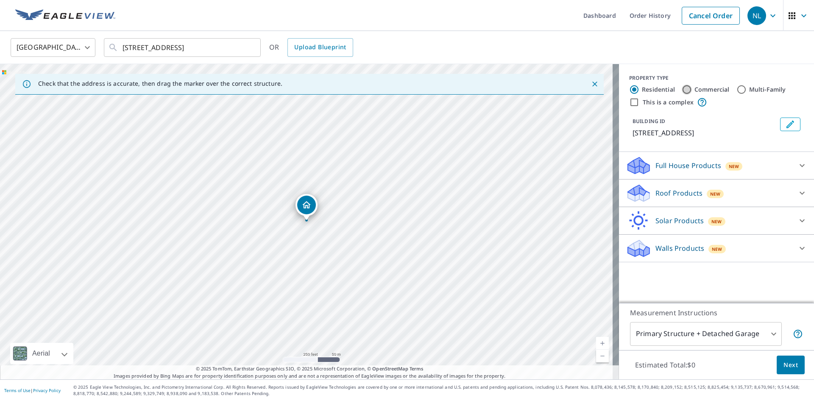
click at [684, 90] on input "Commercial" at bounding box center [687, 89] width 10 height 10
radio input "true"
type input "4"
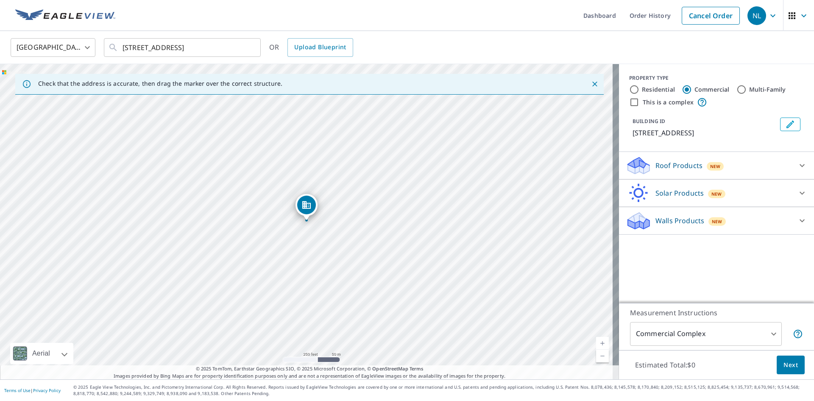
click at [749, 166] on div "Roof Products New" at bounding box center [709, 166] width 166 height 20
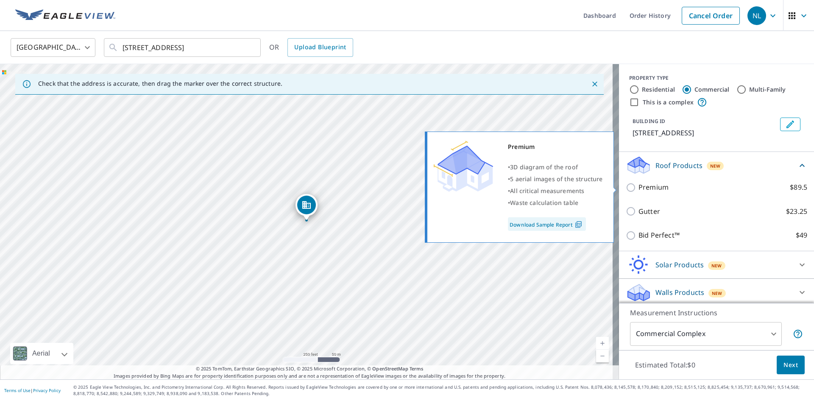
click at [628, 188] on input "Premium $89.5" at bounding box center [632, 187] width 13 height 10
checkbox input "true"
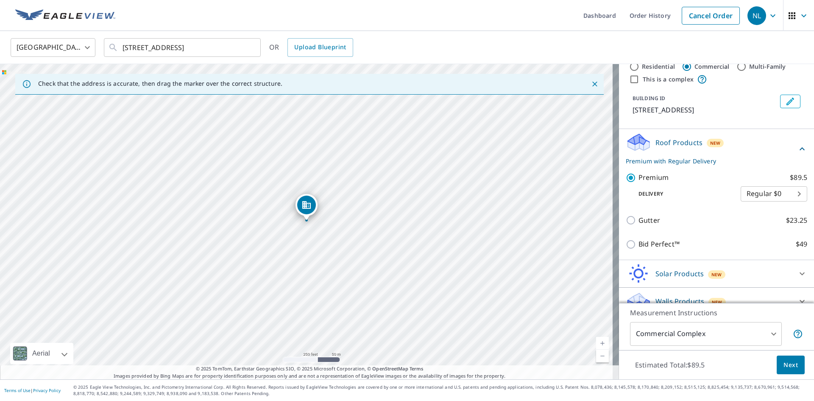
scroll to position [35, 0]
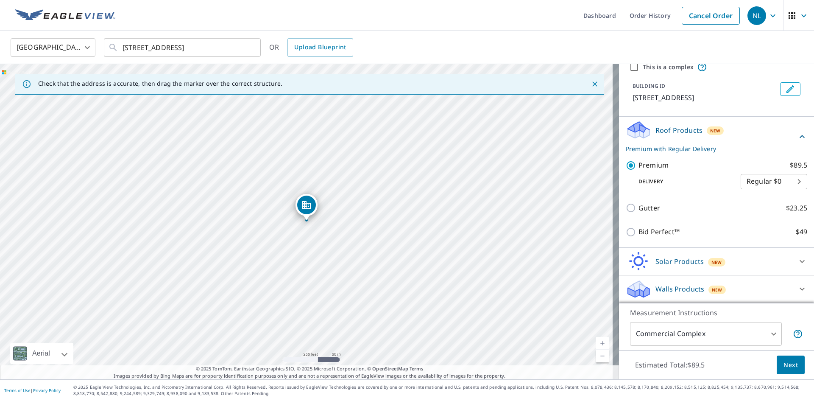
click at [785, 366] on span "Next" at bounding box center [791, 365] width 14 height 11
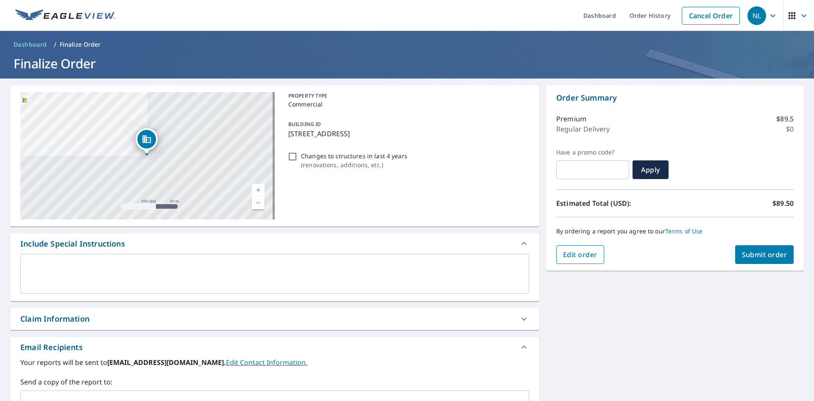
click at [581, 254] on span "Edit order" at bounding box center [580, 254] width 34 height 9
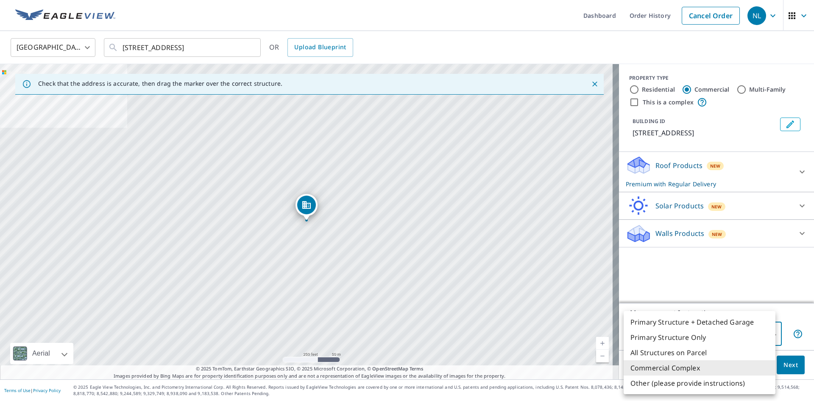
click at [710, 335] on body "NL NL Dashboard Order History Cancel Order NL [GEOGRAPHIC_DATA] [GEOGRAPHIC_DAT…" at bounding box center [407, 200] width 814 height 401
click at [691, 366] on li "Commercial Complex" at bounding box center [700, 367] width 152 height 15
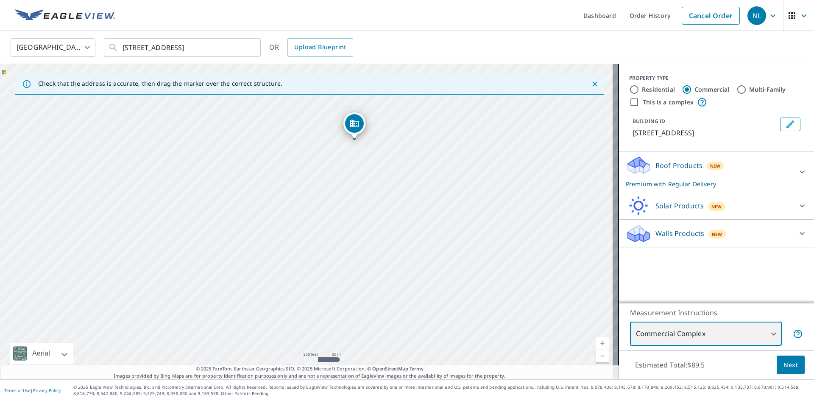
drag, startPoint x: 413, startPoint y: 268, endPoint x: 334, endPoint y: 294, distance: 83.0
click at [334, 294] on div "[STREET_ADDRESS]" at bounding box center [309, 221] width 619 height 315
drag, startPoint x: 340, startPoint y: 171, endPoint x: 306, endPoint y: 233, distance: 71.2
click at [306, 233] on div "[STREET_ADDRESS]" at bounding box center [309, 221] width 619 height 315
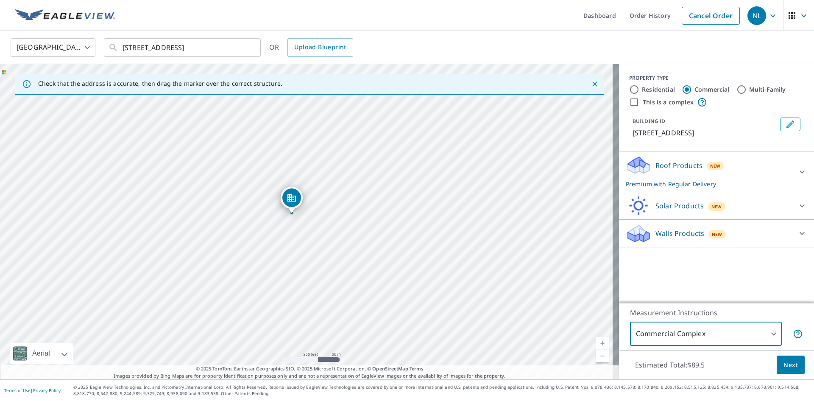
click at [629, 92] on input "Residential" at bounding box center [634, 89] width 10 height 10
radio input "true"
type input "1"
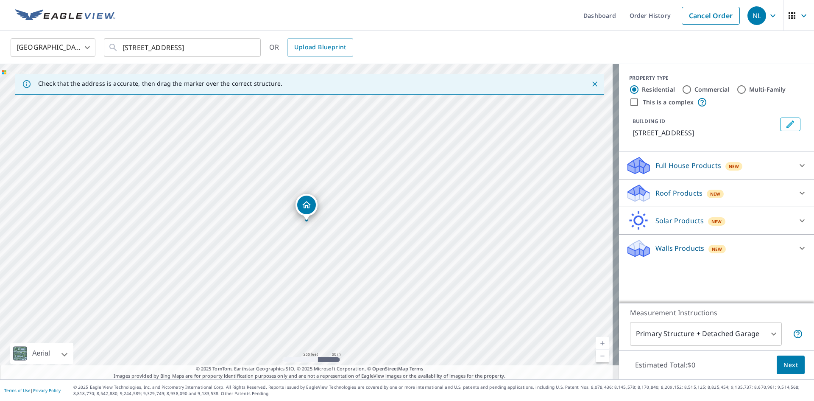
click at [682, 90] on input "Commercial" at bounding box center [687, 89] width 10 height 10
radio input "true"
type input "4"
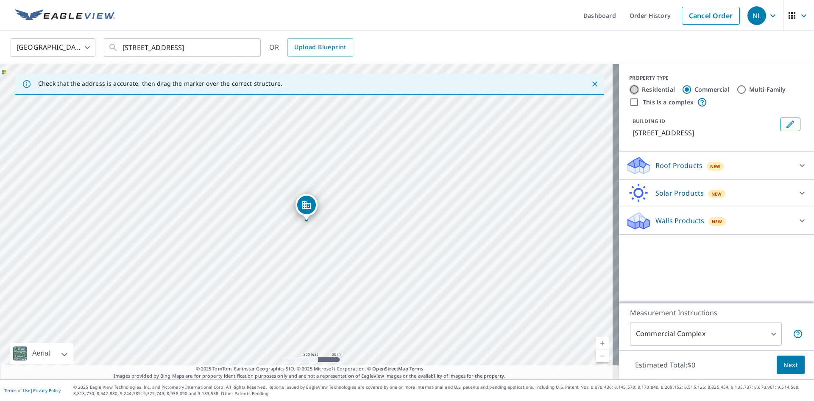
click at [629, 92] on input "Residential" at bounding box center [634, 89] width 10 height 10
radio input "true"
type input "1"
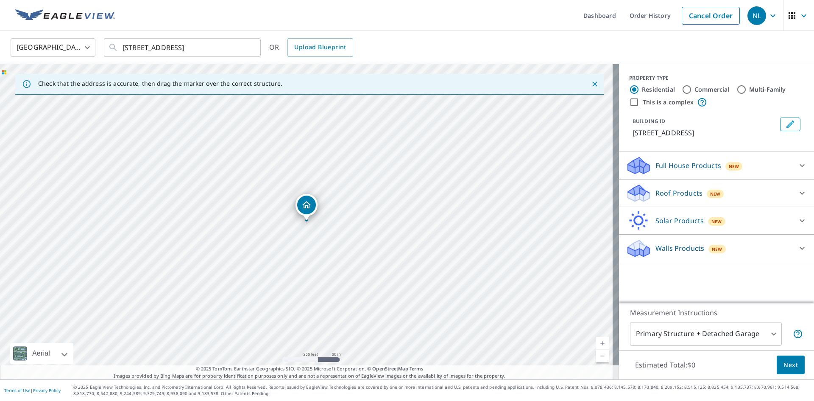
click at [640, 162] on icon at bounding box center [638, 166] width 25 height 20
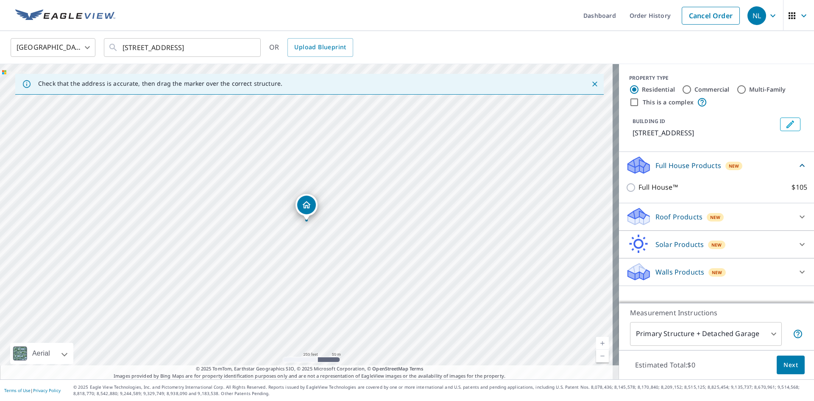
click at [682, 90] on input "Commercial" at bounding box center [687, 89] width 10 height 10
radio input "true"
type input "4"
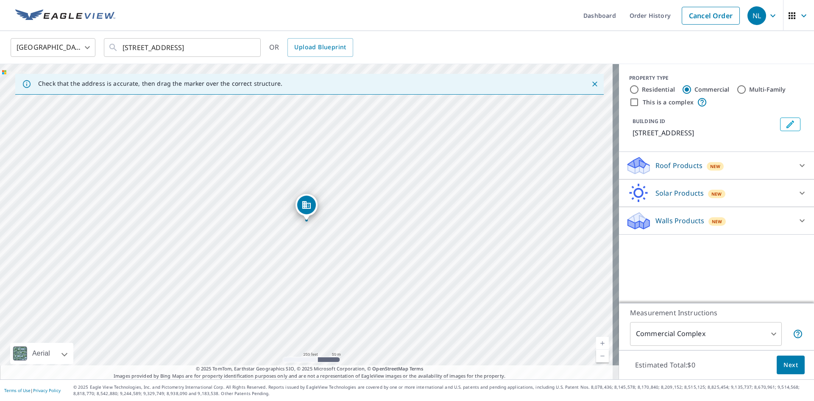
click at [692, 160] on p "Roof Products" at bounding box center [679, 165] width 47 height 10
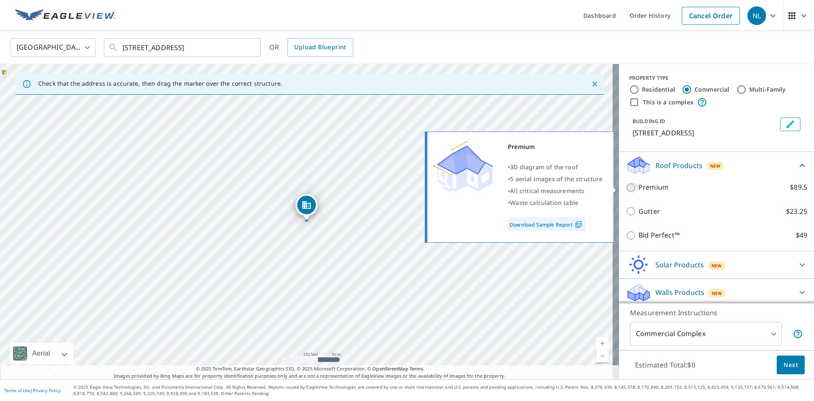
click at [627, 187] on input "Premium $89.5" at bounding box center [632, 187] width 13 height 10
checkbox input "true"
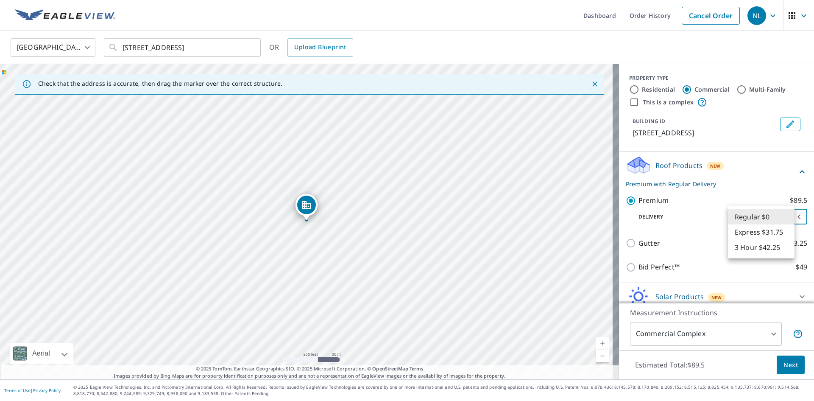
click at [758, 218] on body "NL NL Dashboard Order History Cancel Order NL [GEOGRAPHIC_DATA] [GEOGRAPHIC_DAT…" at bounding box center [407, 200] width 814 height 401
click at [761, 250] on li "3 Hour $42.25" at bounding box center [761, 247] width 67 height 15
type input "7"
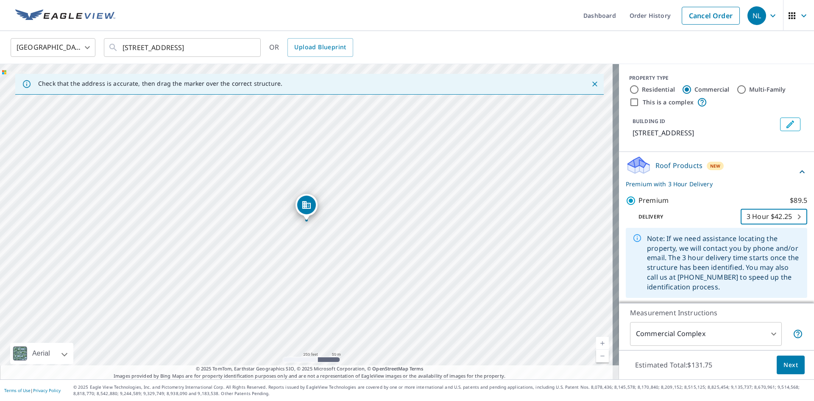
click at [793, 368] on button "Next" at bounding box center [791, 364] width 28 height 19
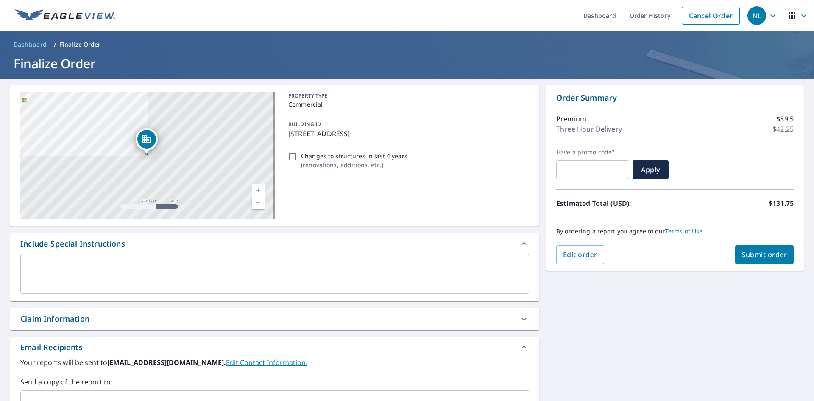
click at [209, 265] on textarea at bounding box center [274, 274] width 497 height 24
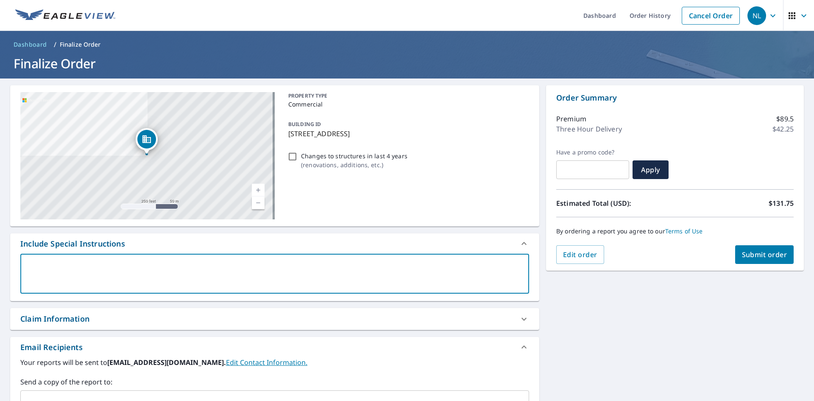
type textarea "I"
type textarea "x"
type textarea "In"
type textarea "x"
type textarea "Inc"
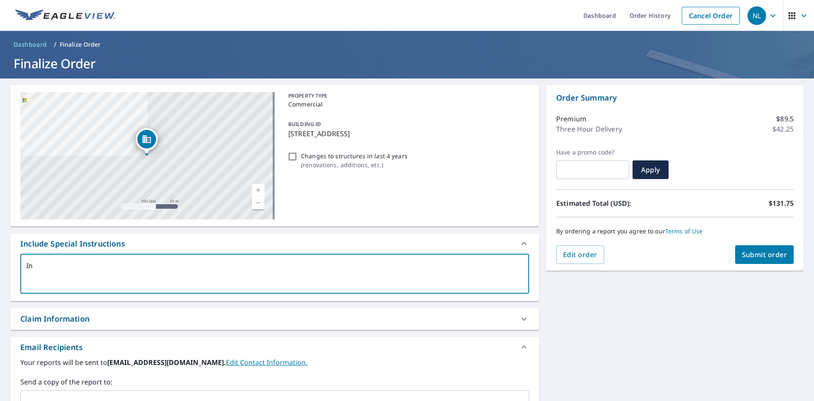
type textarea "x"
type textarea "Incl"
type textarea "x"
type textarea "Inclu"
type textarea "x"
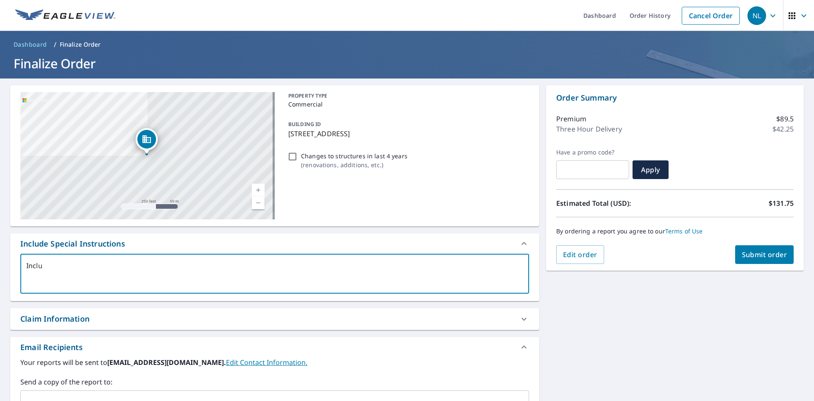
type textarea "Includ"
type textarea "x"
type textarea "Include"
type textarea "x"
type textarea "Include"
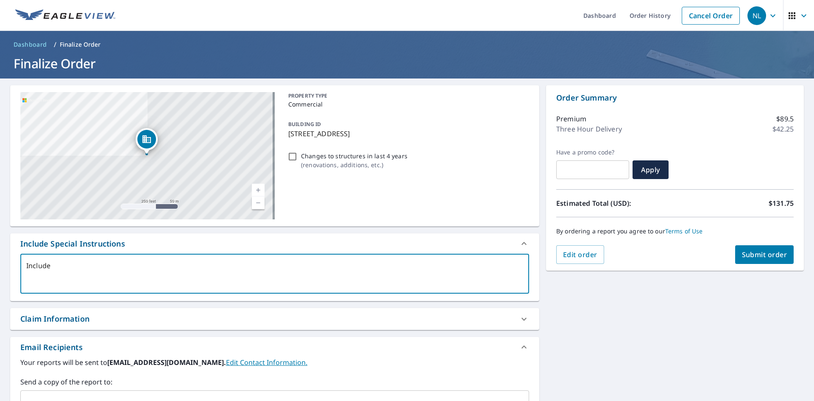
type textarea "x"
type textarea "Include a"
type textarea "x"
type textarea "Include al"
type textarea "x"
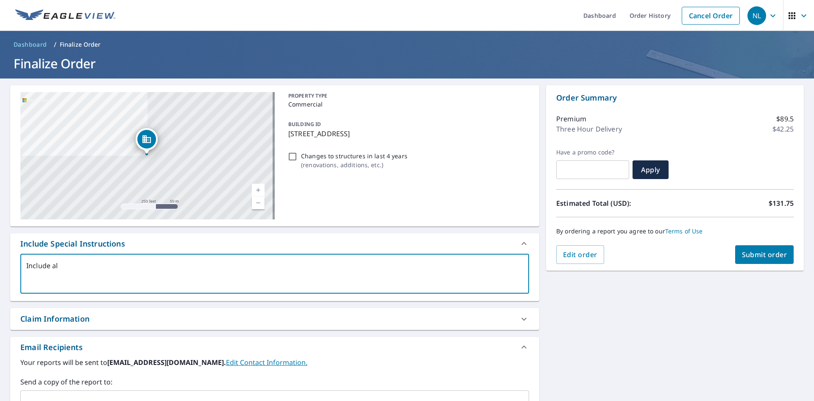
type textarea "Include all"
type textarea "x"
type textarea "Include all"
type textarea "x"
type textarea "Include all p"
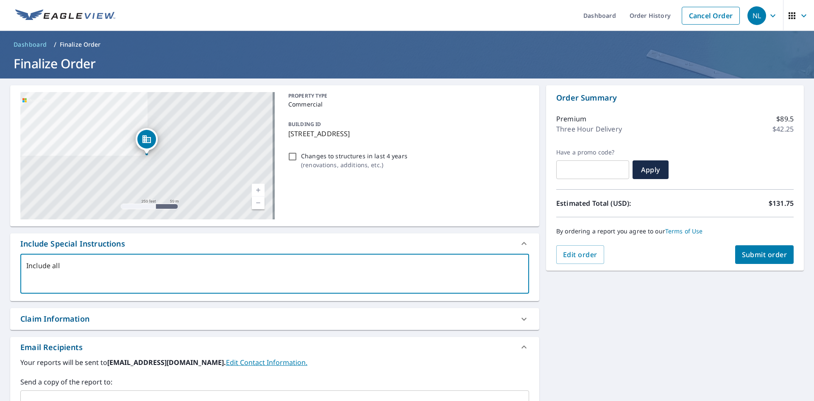
type textarea "x"
type textarea "Include all pa"
type textarea "x"
type textarea "Include all pap"
type textarea "x"
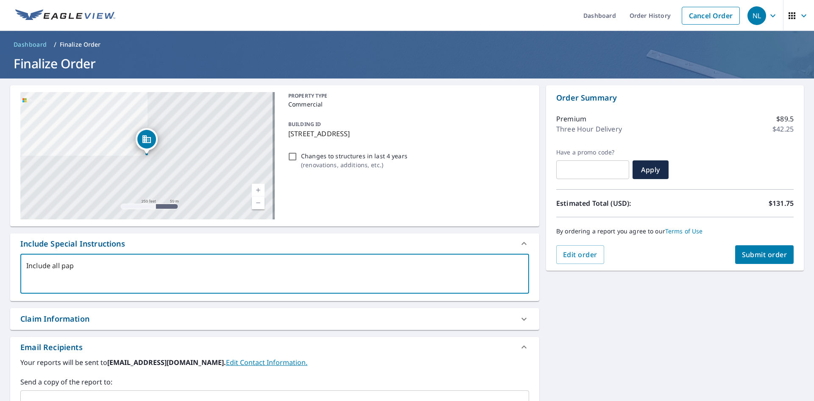
type textarea "Include all pa"
type textarea "x"
type textarea "Include all par"
type textarea "x"
type textarea "Include all para"
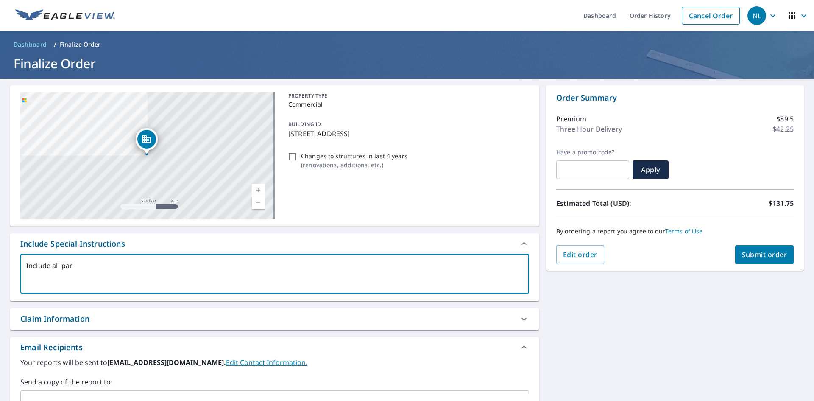
type textarea "x"
type textarea "Include all parap"
type textarea "x"
type textarea "Include all parape"
type textarea "x"
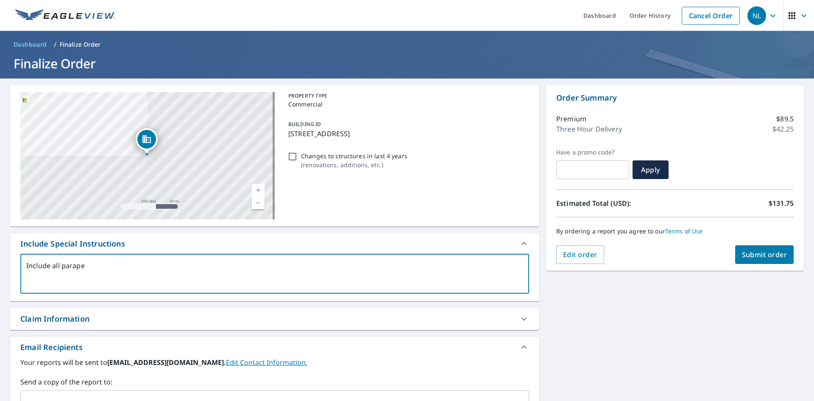
type textarea "Include all parapet"
type textarea "x"
type textarea "Include all parapet"
type textarea "x"
type textarea "Include all parapet w"
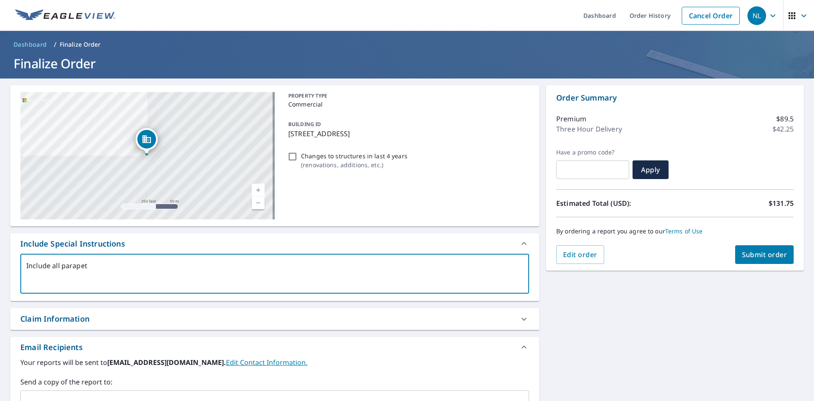
type textarea "x"
type textarea "Include all parapet wa"
type textarea "x"
type textarea "Include all parapet wal"
type textarea "x"
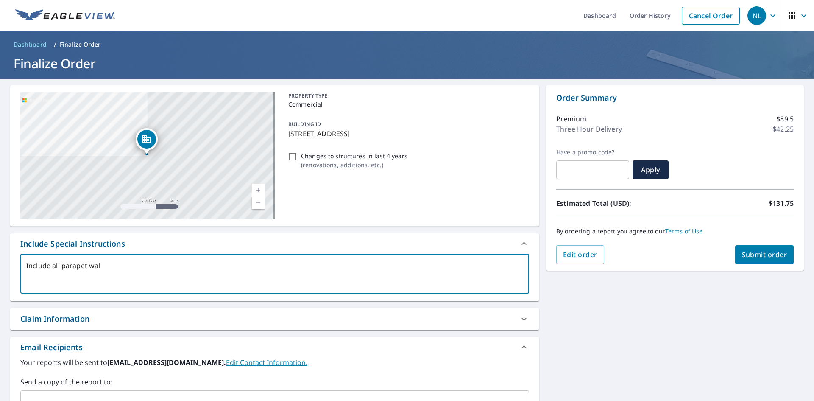
type textarea "Include all parapet wall"
type textarea "x"
type textarea "Include all parapet walls"
type textarea "x"
type textarea "Include all parapet walls"
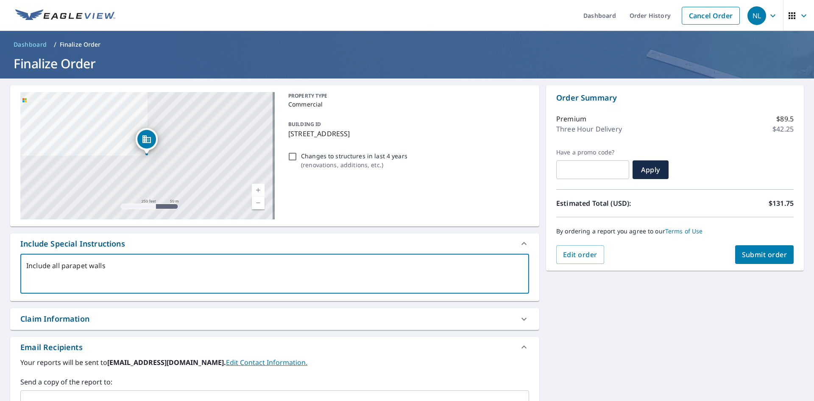
type textarea "x"
type textarea "Include all parapet walls o"
type textarea "x"
type textarea "Include all parapet walls on"
type textarea "x"
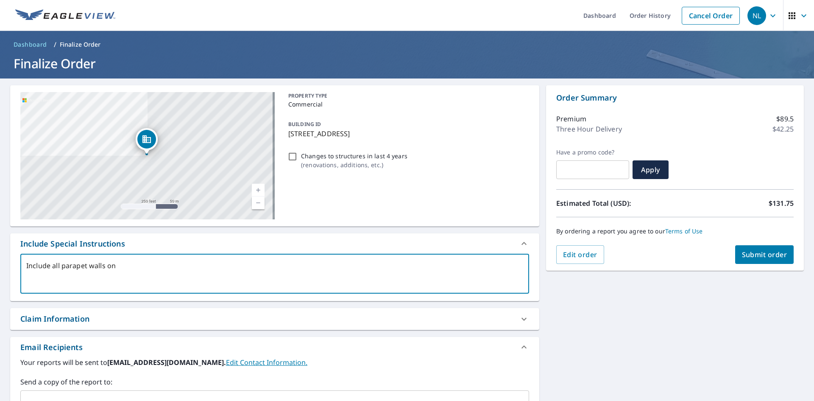
type textarea "Include all parapet walls on"
type textarea "x"
type textarea "Include all parapet walls on t"
type textarea "x"
type textarea "Include all parapet walls on th"
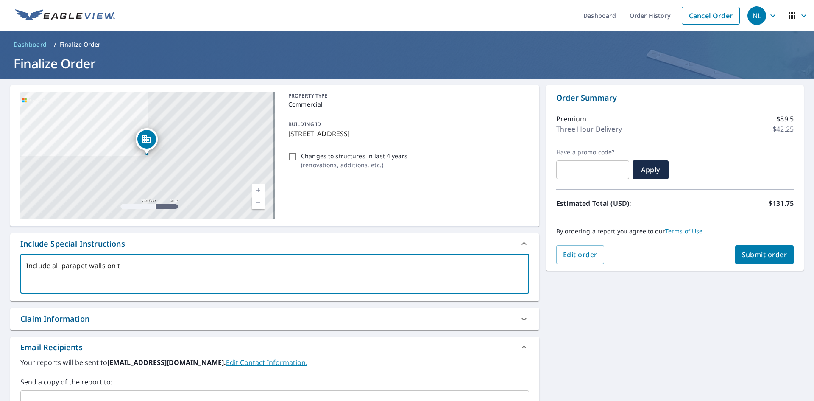
type textarea "x"
type textarea "Include all parapet walls on the"
type textarea "x"
type textarea "Include all parapet walls on the"
type textarea "x"
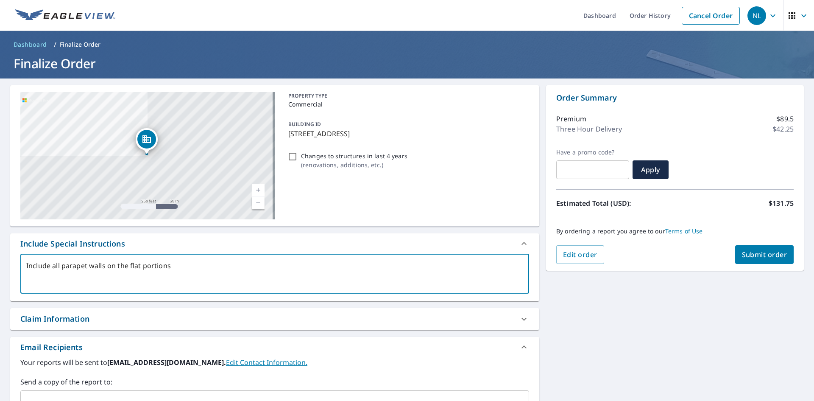
click at [750, 254] on span "Submit order" at bounding box center [764, 254] width 45 height 9
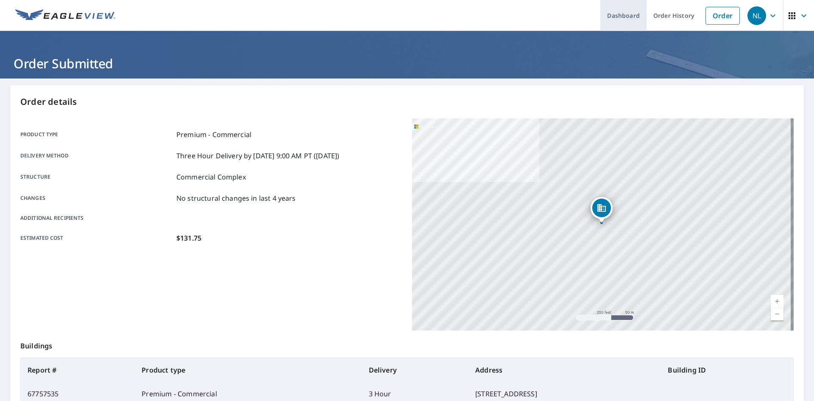
click at [617, 18] on link "Dashboard" at bounding box center [623, 15] width 46 height 31
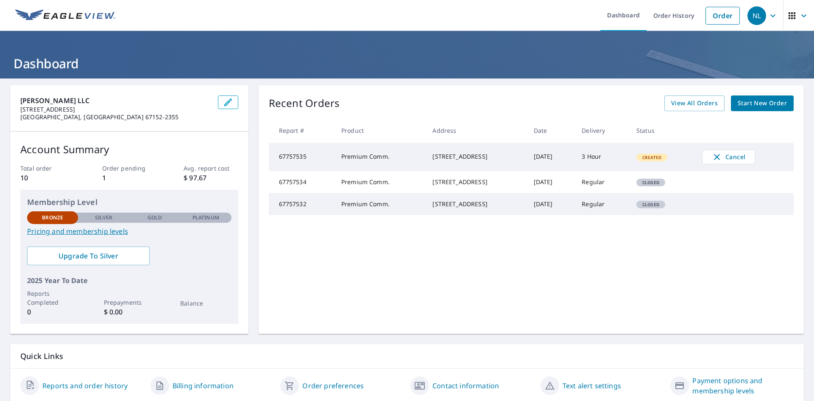
click at [752, 108] on span "Start New Order" at bounding box center [762, 103] width 49 height 11
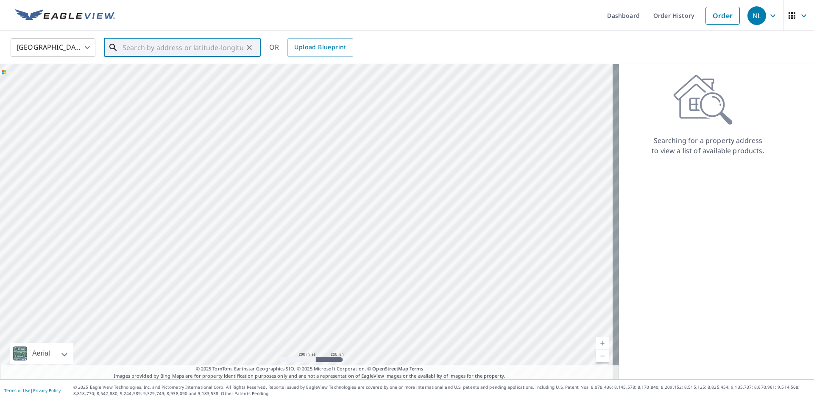
click at [184, 46] on input "text" at bounding box center [183, 48] width 121 height 24
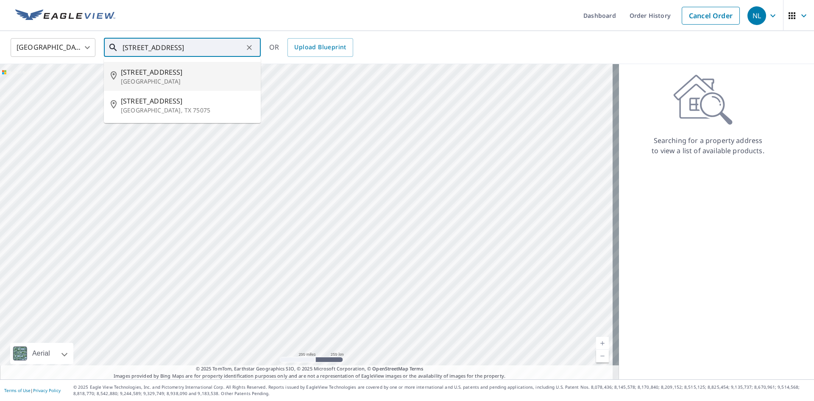
click at [181, 82] on p "[GEOGRAPHIC_DATA]" at bounding box center [187, 81] width 133 height 8
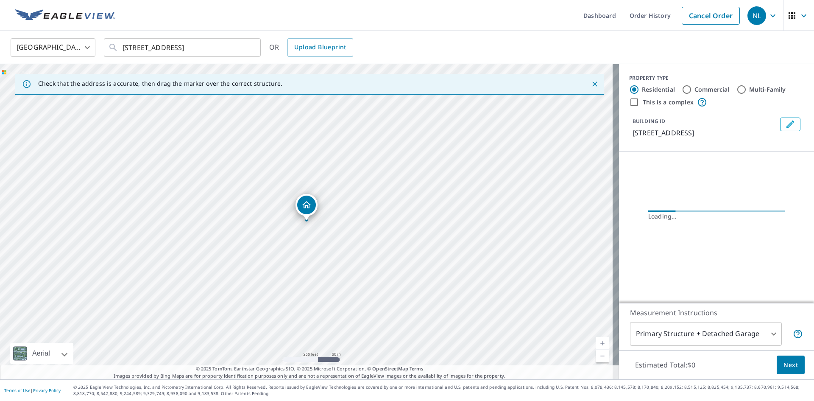
click at [674, 88] on div "Residential Commercial Multi-Family" at bounding box center [716, 89] width 175 height 10
click at [682, 87] on input "Commercial" at bounding box center [687, 89] width 10 height 10
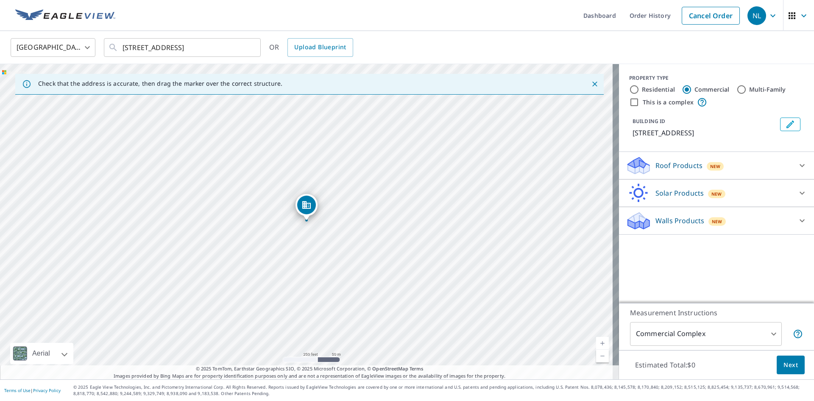
click at [677, 160] on p "Roof Products" at bounding box center [679, 165] width 47 height 10
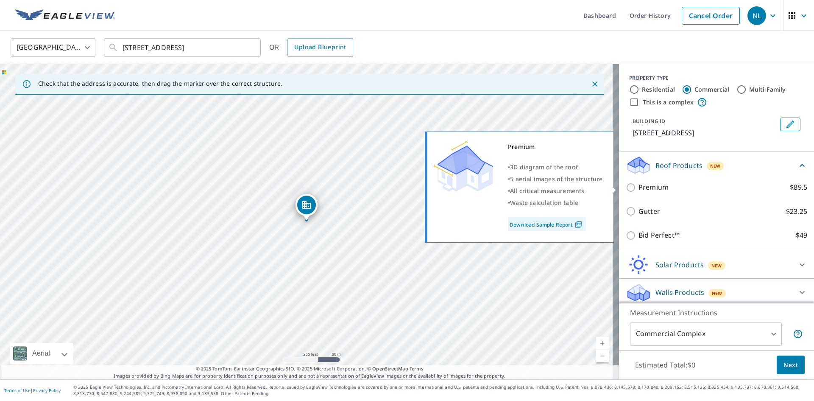
click at [639, 189] on p "Premium" at bounding box center [654, 187] width 30 height 11
click at [634, 189] on input "Premium $89.5" at bounding box center [632, 187] width 13 height 10
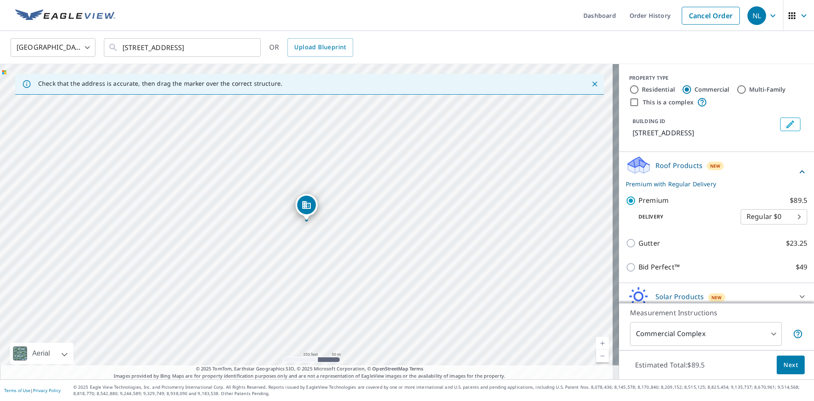
click at [746, 215] on body "NL NL Dashboard Order History Cancel Order NL [GEOGRAPHIC_DATA] [GEOGRAPHIC_DAT…" at bounding box center [407, 200] width 814 height 401
click at [756, 247] on li "3 Hour $42.25" at bounding box center [761, 247] width 67 height 15
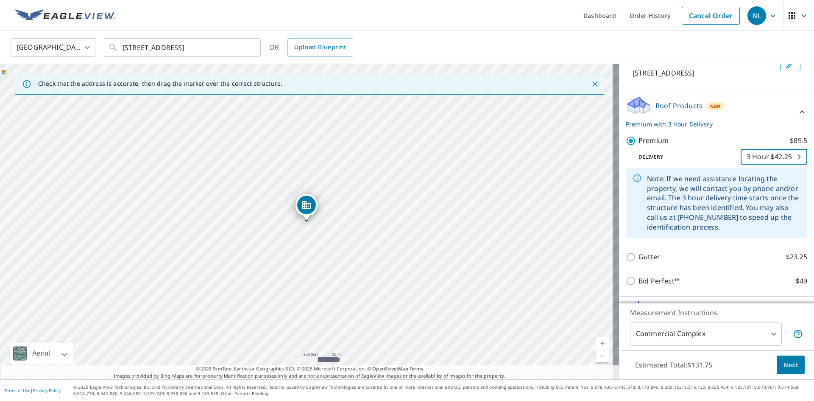
scroll to position [109, 0]
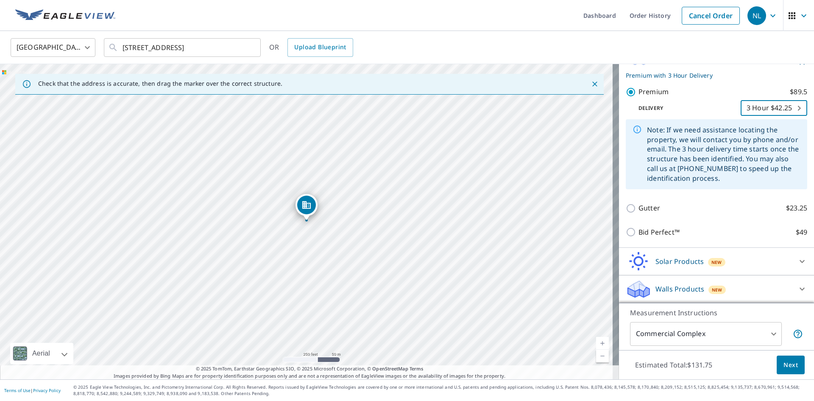
click at [784, 360] on span "Next" at bounding box center [791, 365] width 14 height 11
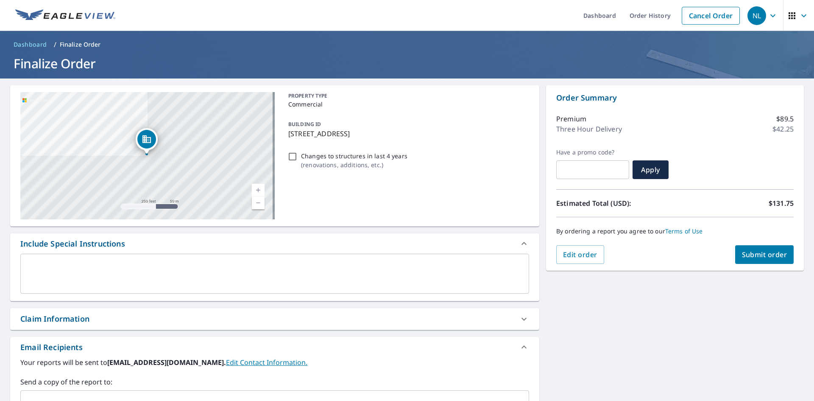
click at [771, 254] on span "Submit order" at bounding box center [764, 254] width 45 height 9
